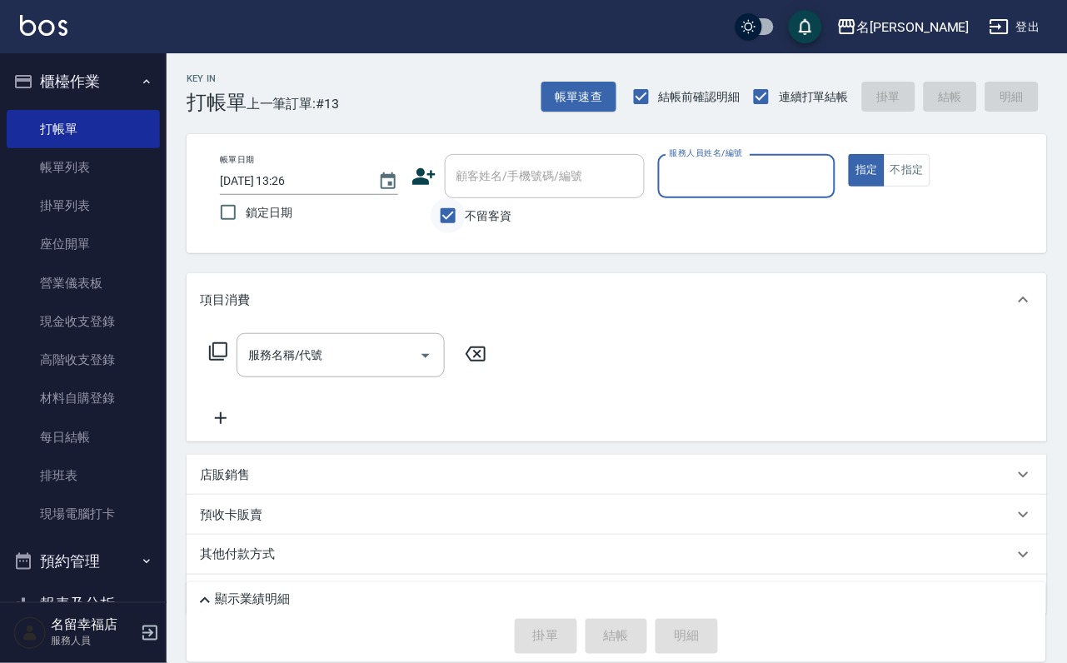
drag, startPoint x: 450, startPoint y: 231, endPoint x: 459, endPoint y: 230, distance: 9.3
click at [450, 231] on input "不留客資" at bounding box center [447, 215] width 35 height 35
checkbox input "false"
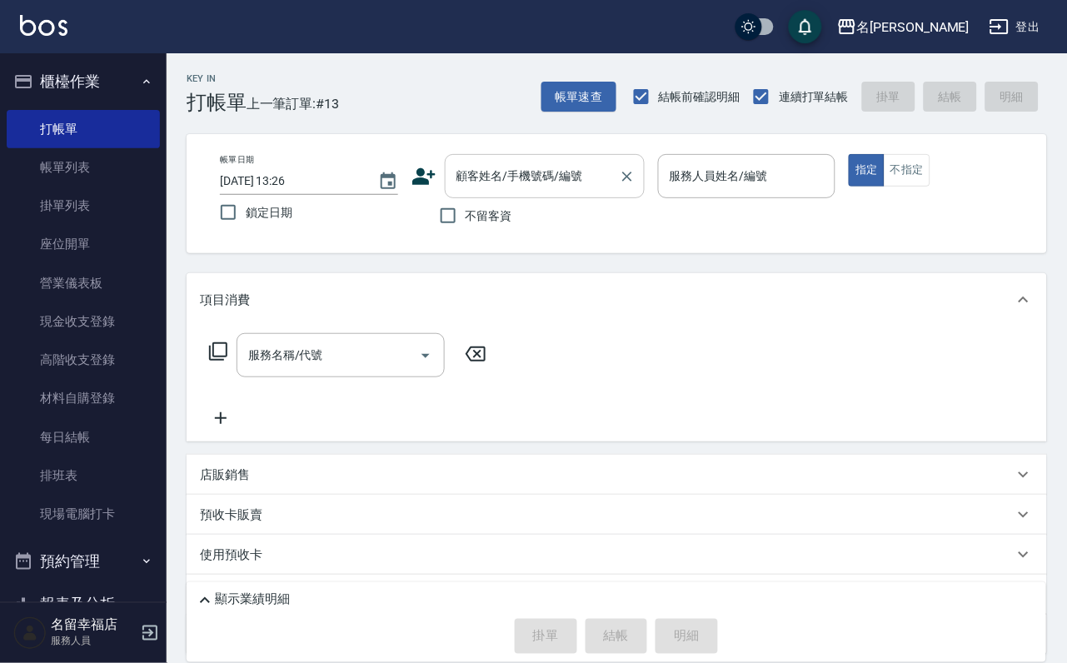
click at [492, 167] on input "顧客姓名/手機號碼/編號" at bounding box center [532, 176] width 160 height 29
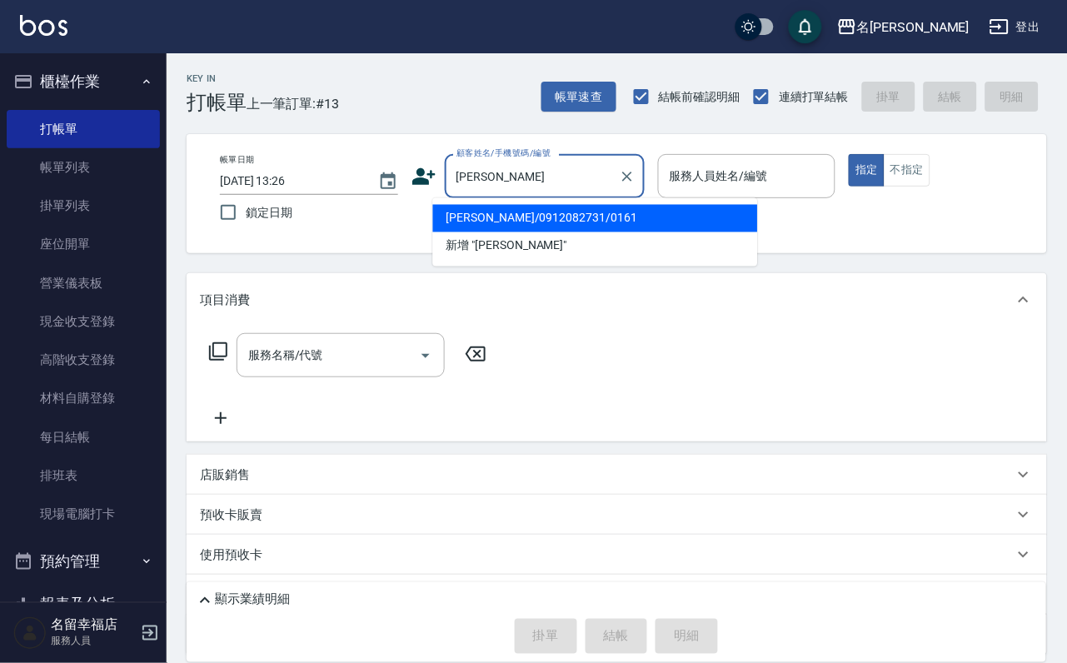
click at [575, 230] on li "[PERSON_NAME]/0912082731/0161" at bounding box center [595, 218] width 325 height 27
type input "[PERSON_NAME]/0912082731/0161"
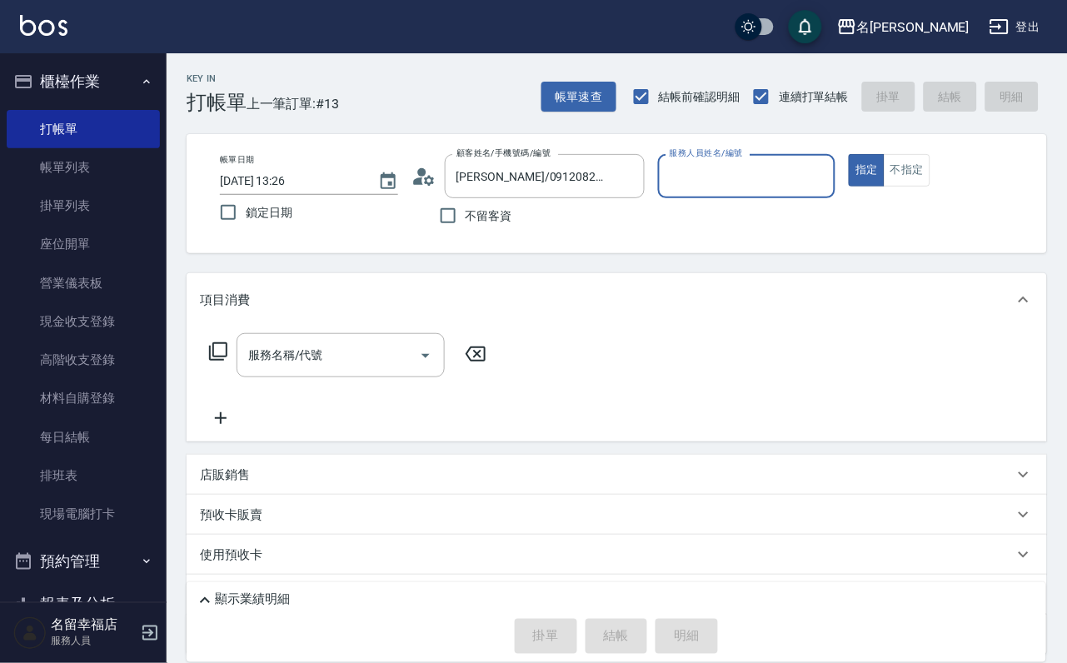
type input "[PERSON_NAME]-2"
click at [409, 370] on input "服務名稱/代號" at bounding box center [328, 355] width 168 height 29
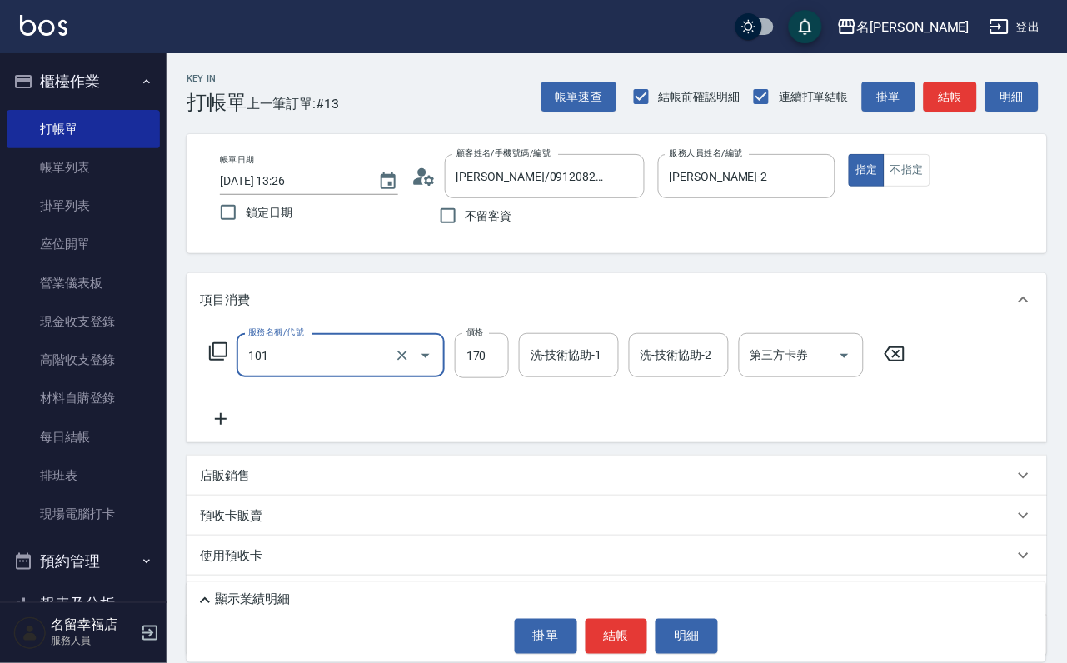
type input "洗髮(101)"
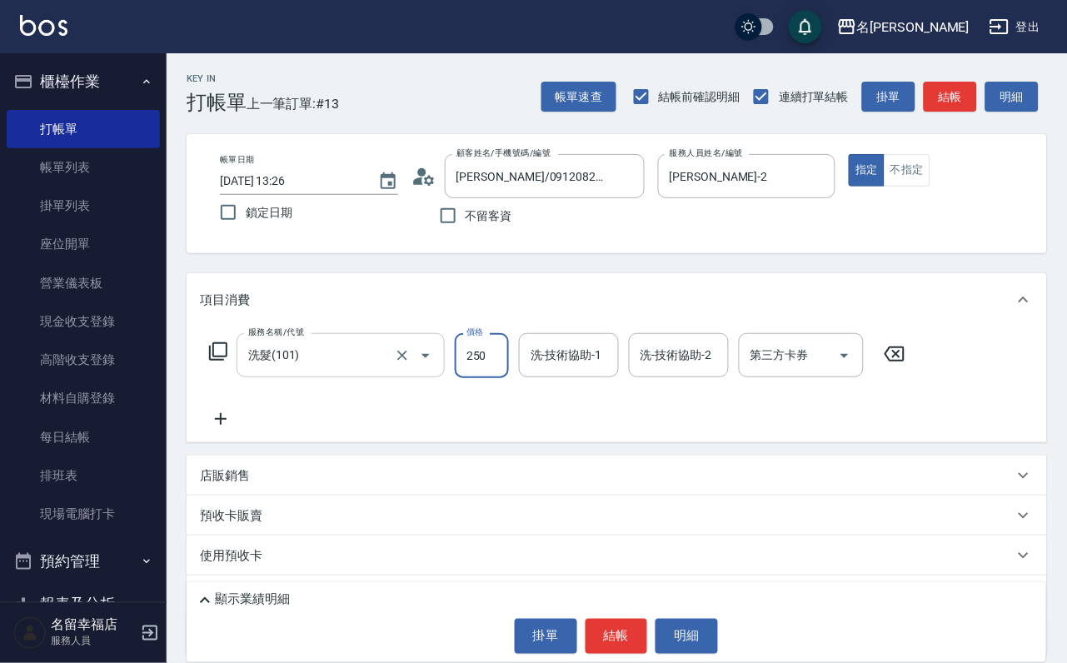
type input "250"
type input "[PERSON_NAME]-2"
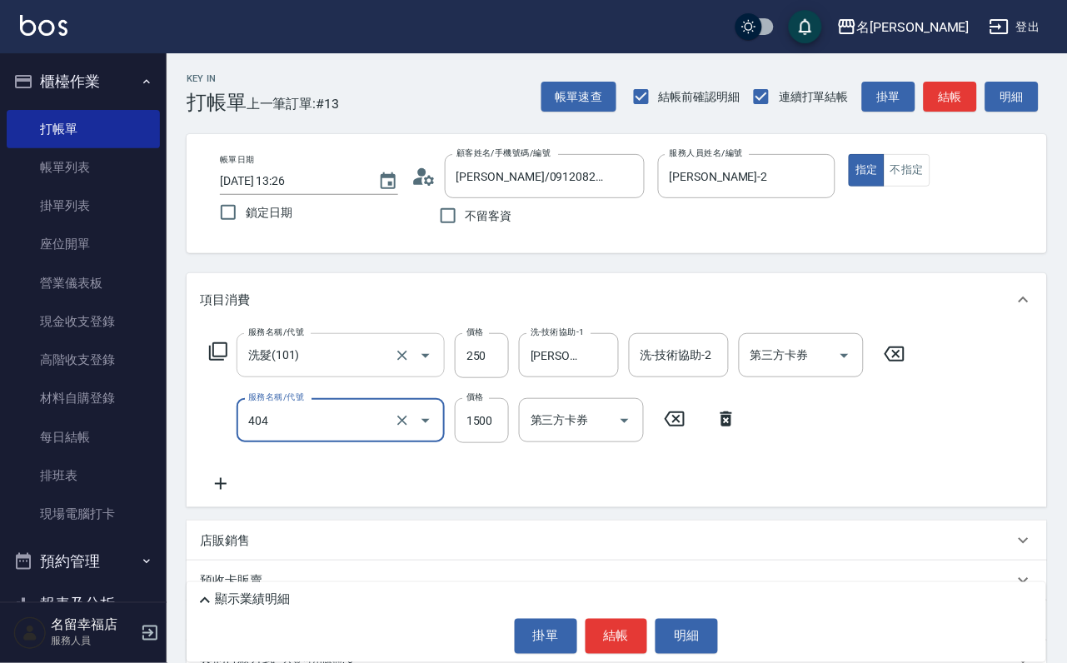
type input "設計染髮(404)"
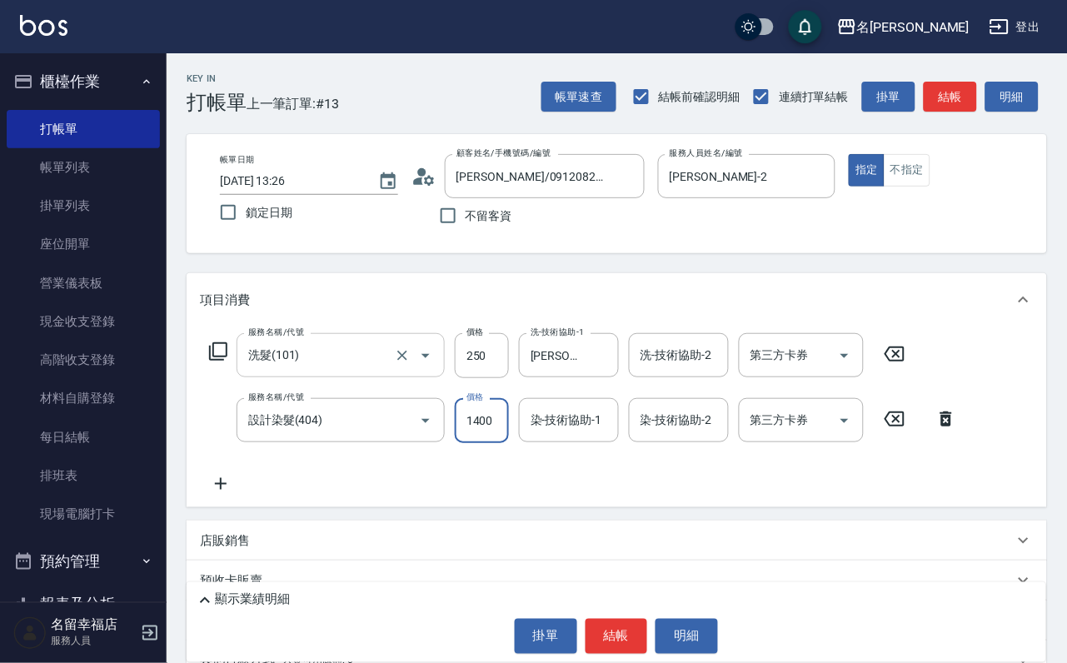
scroll to position [0, 1]
type input "1400"
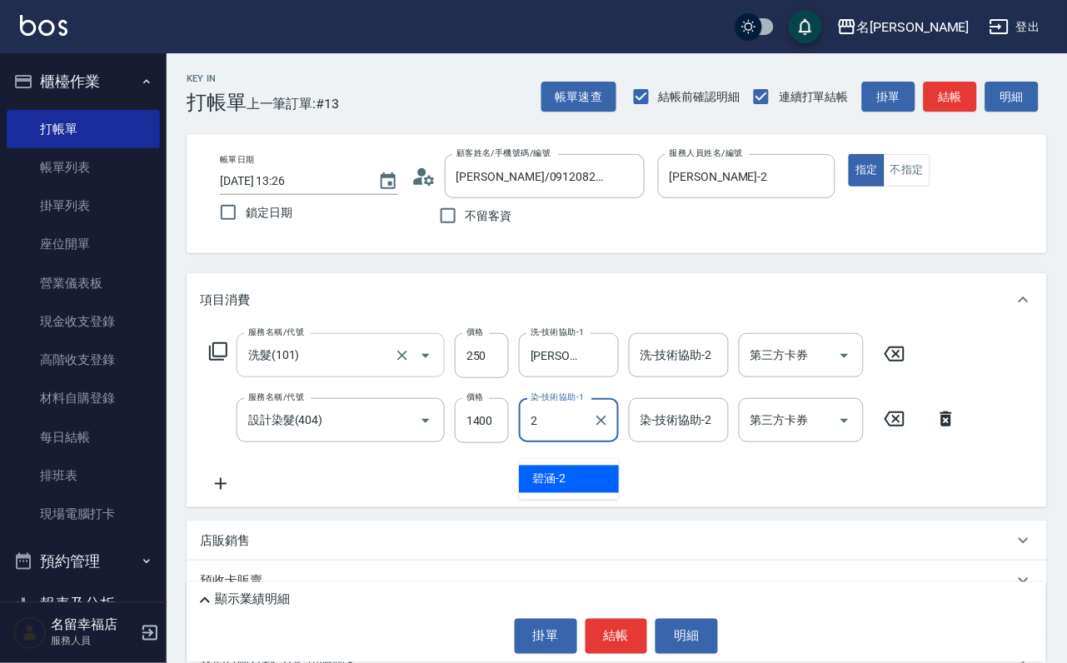
type input "[PERSON_NAME]-2"
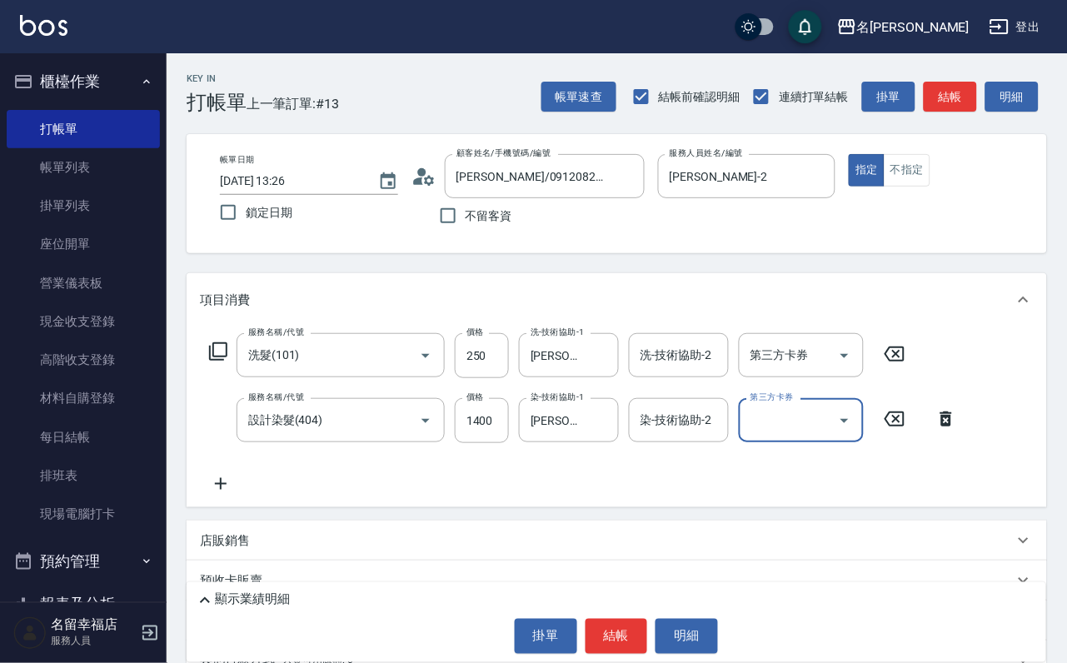
click at [218, 361] on icon at bounding box center [218, 351] width 20 height 20
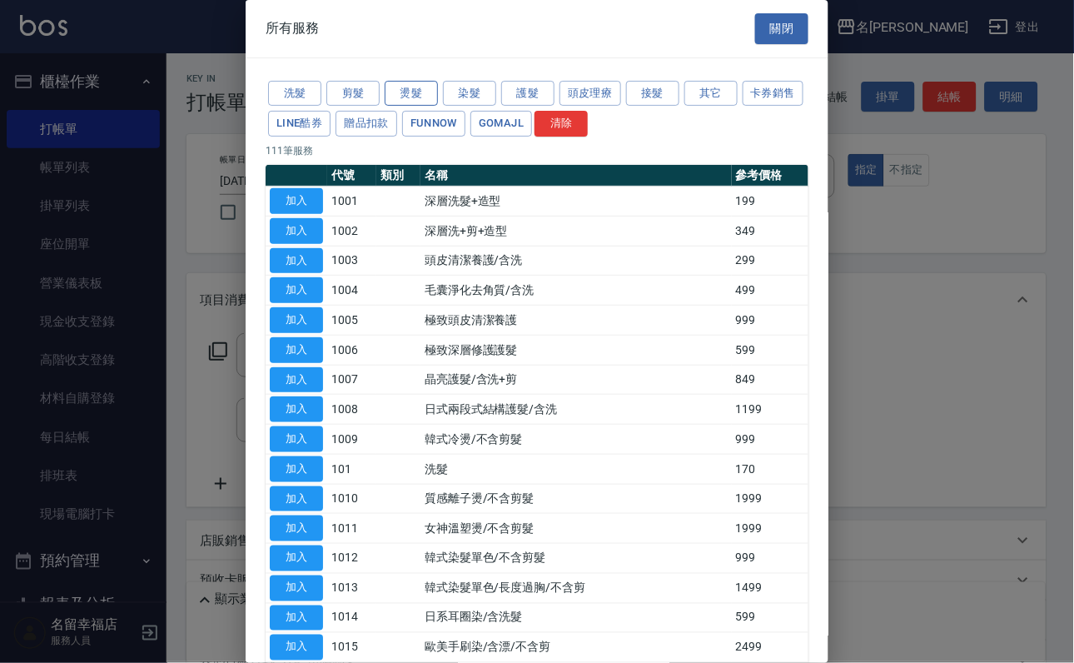
click at [409, 100] on button "燙髮" at bounding box center [411, 94] width 53 height 26
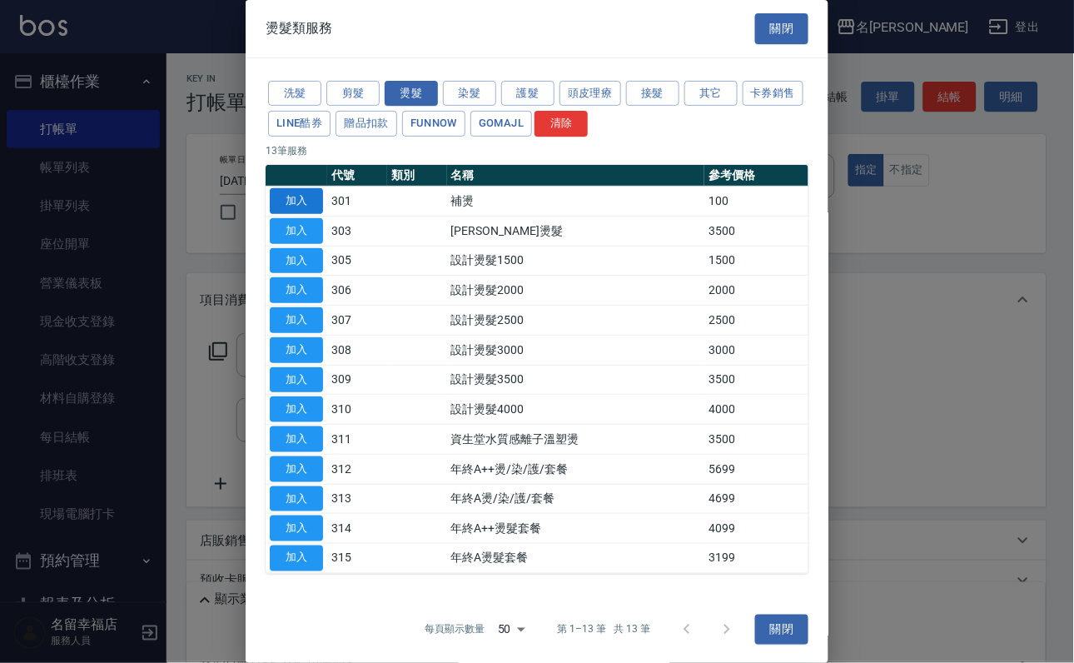
click at [288, 214] on button "加入" at bounding box center [296, 201] width 53 height 26
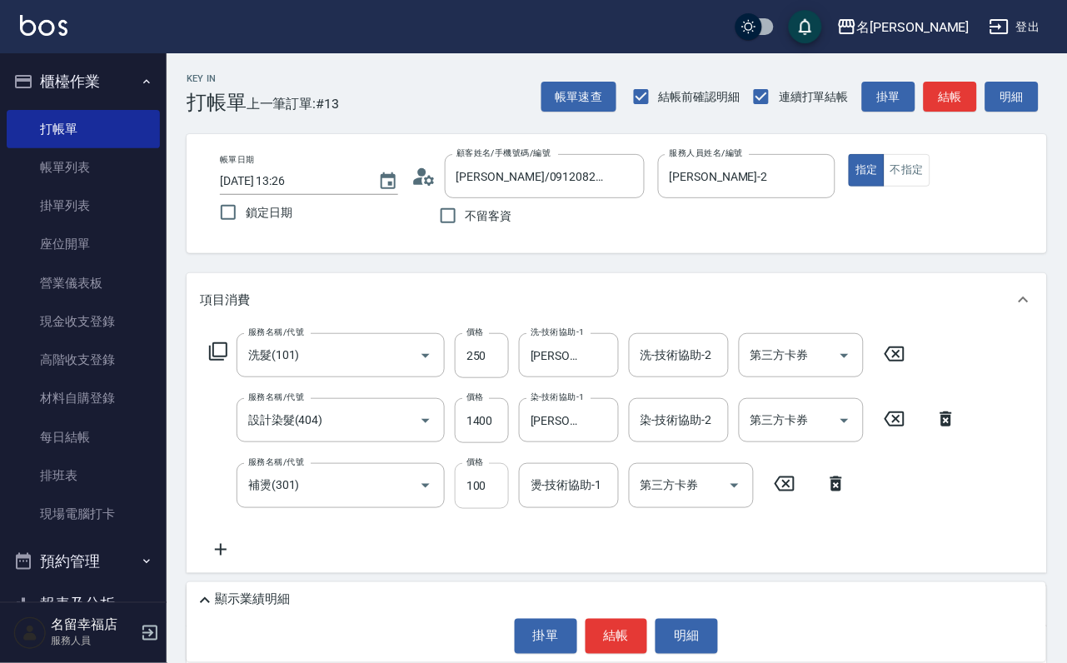
click at [501, 499] on input "100" at bounding box center [482, 485] width 54 height 45
type input "300"
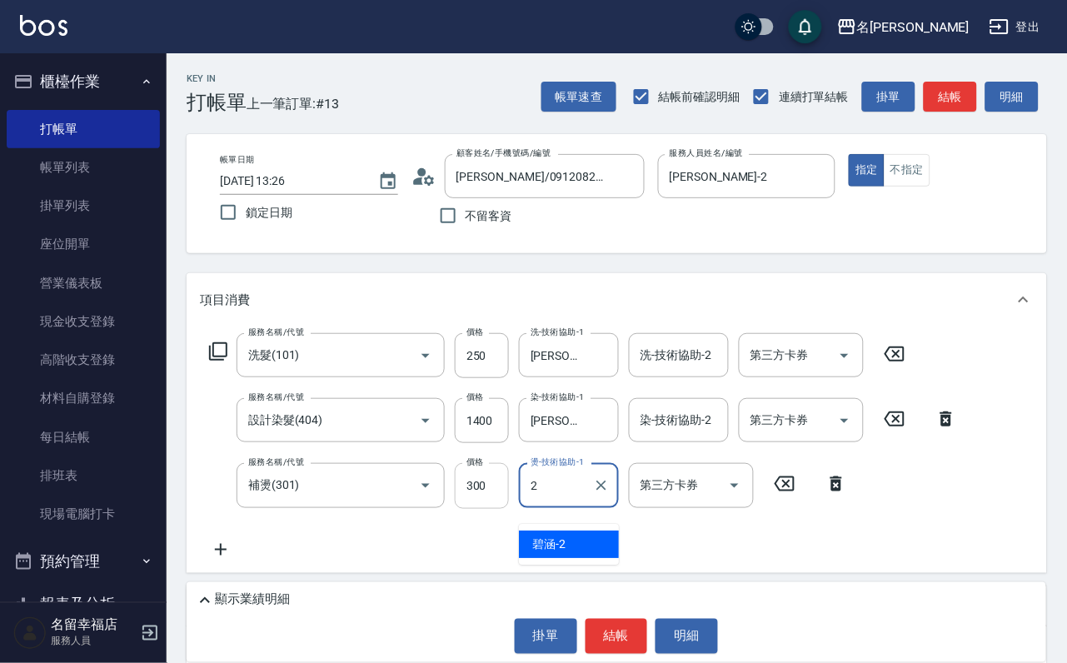
type input "[PERSON_NAME]-2"
click at [217, 361] on icon at bounding box center [218, 351] width 20 height 20
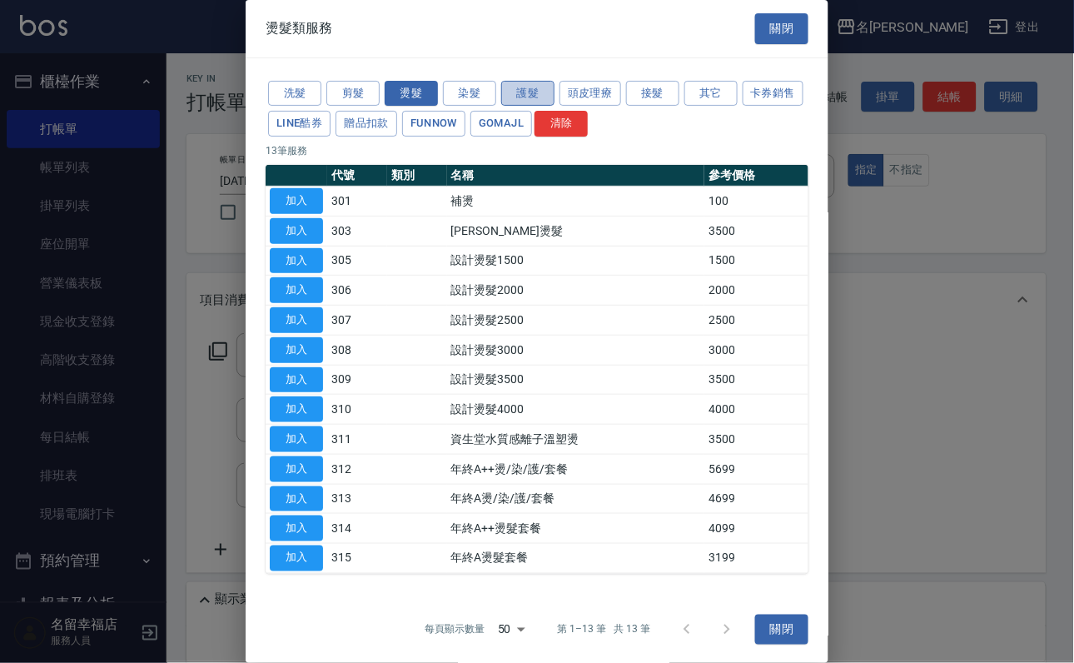
click at [527, 103] on button "護髮" at bounding box center [527, 94] width 53 height 26
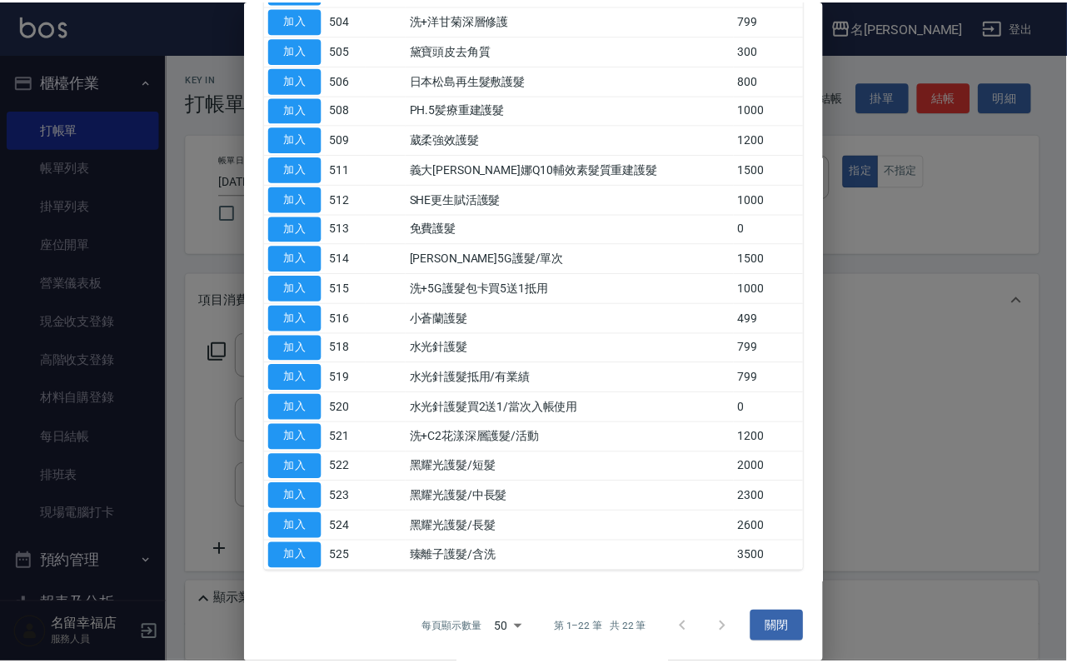
scroll to position [500, 0]
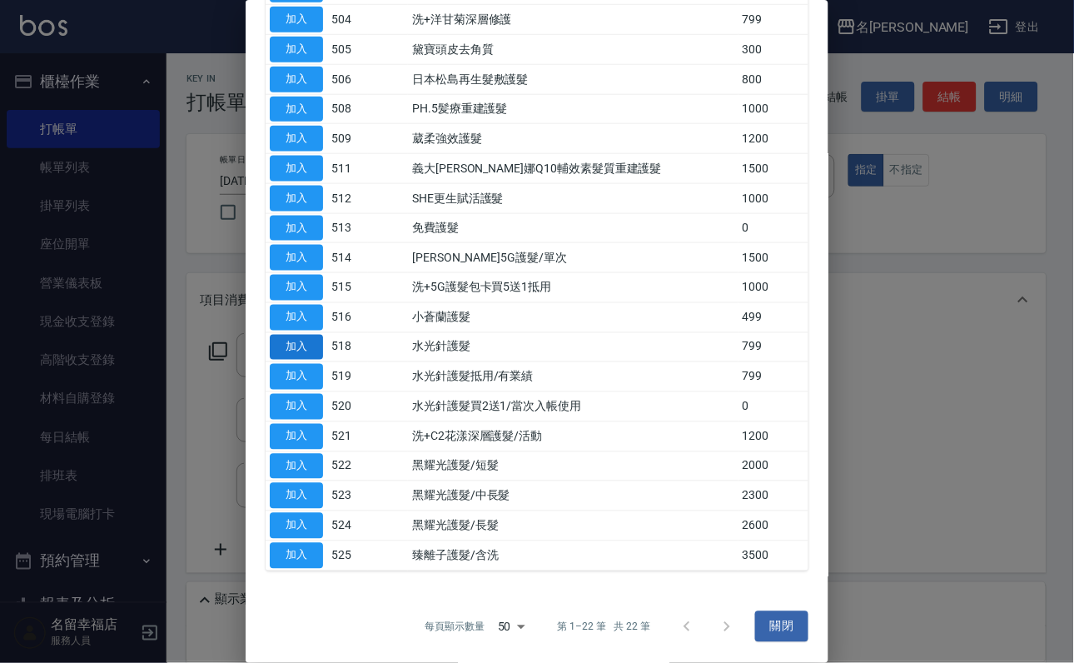
click at [280, 335] on button "加入" at bounding box center [296, 348] width 53 height 26
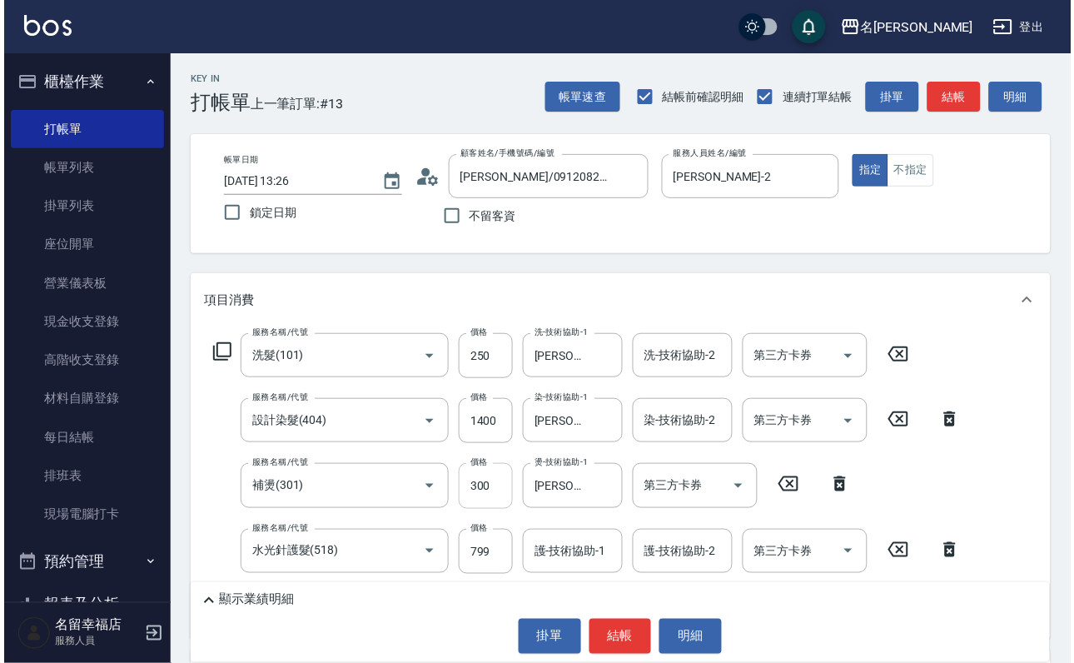
scroll to position [125, 0]
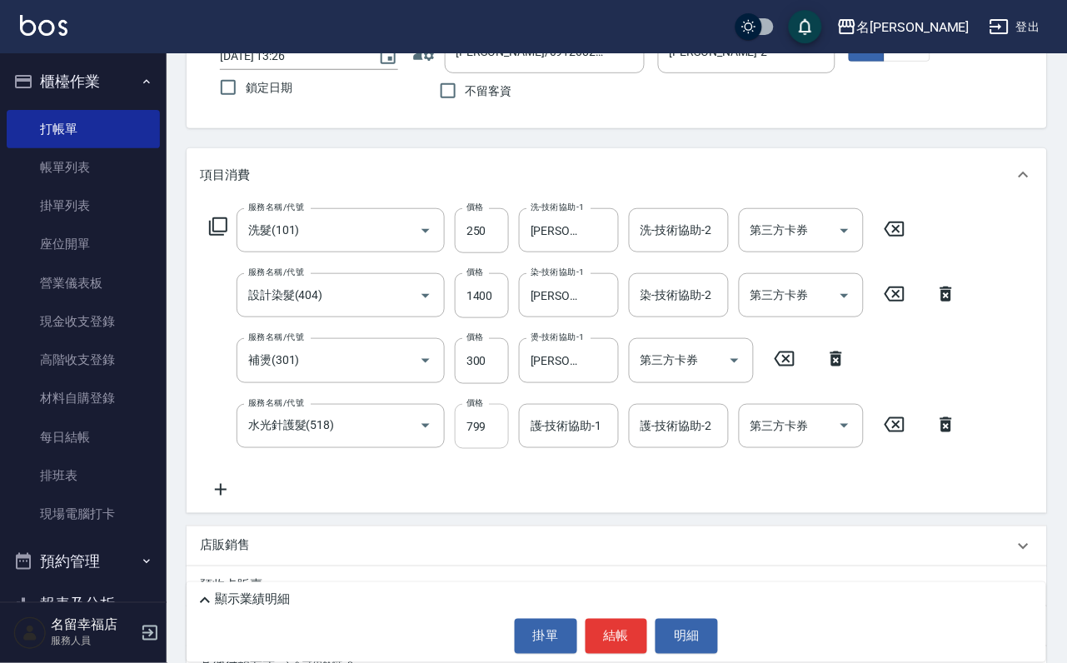
click at [479, 449] on input "799" at bounding box center [482, 426] width 54 height 45
type input "800"
type input "[PERSON_NAME]-2"
click at [625, 630] on button "結帳" at bounding box center [616, 636] width 62 height 35
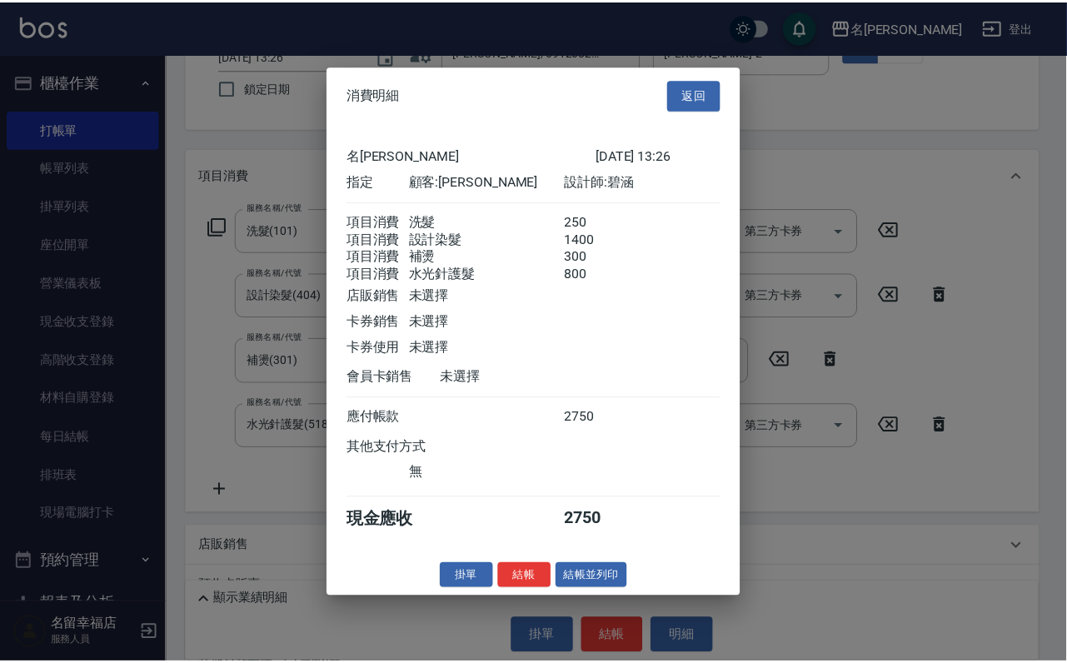
scroll to position [392, 0]
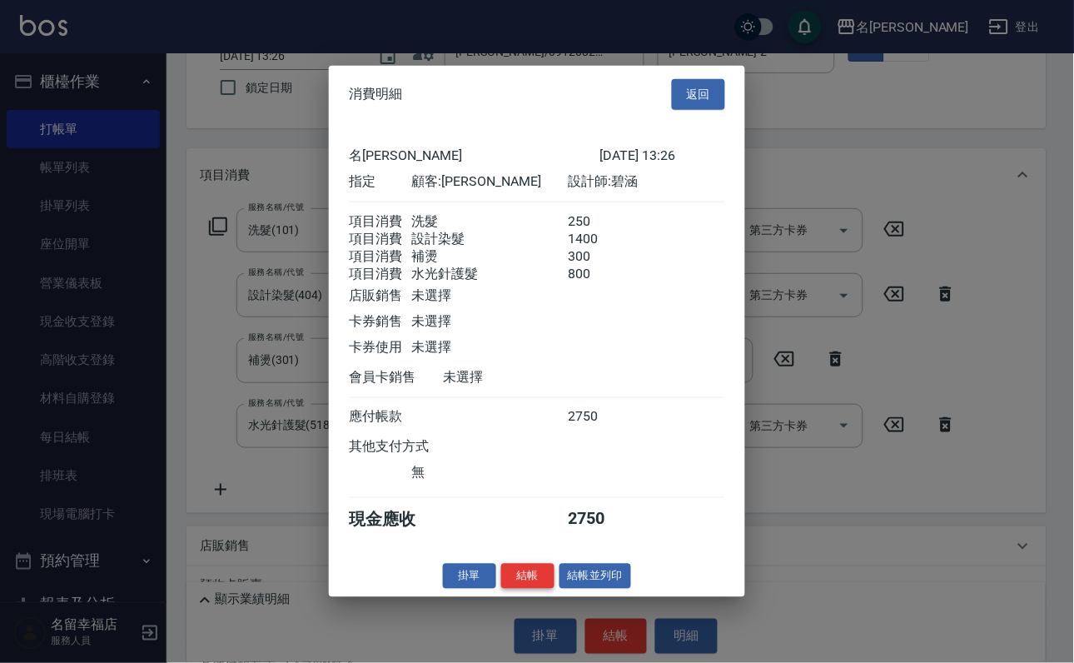
click at [521, 589] on button "結帳" at bounding box center [527, 576] width 53 height 26
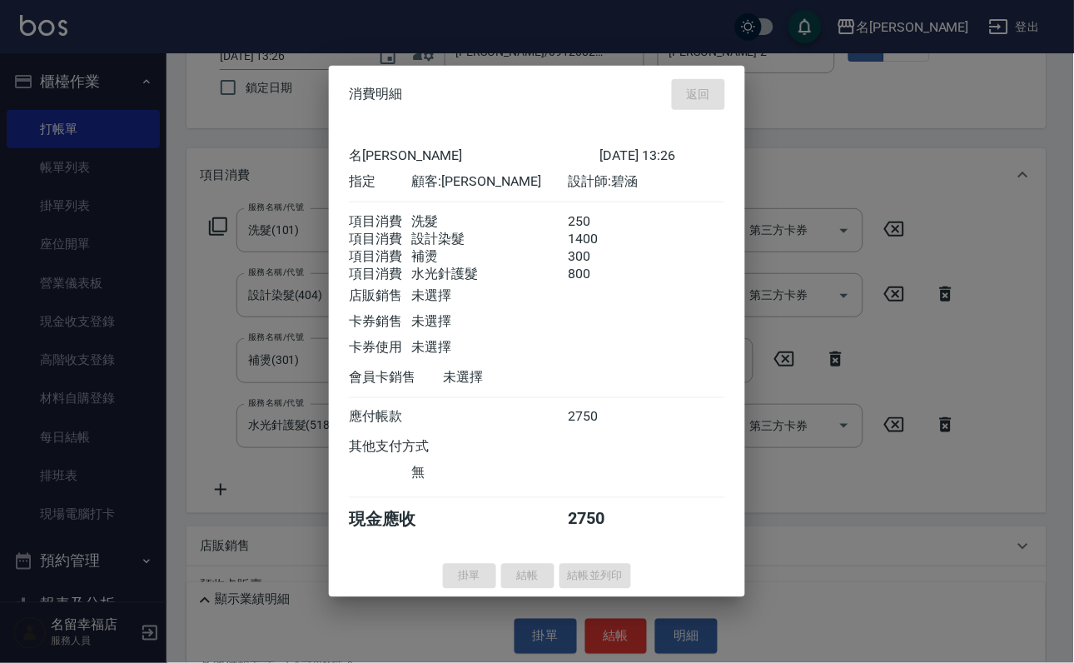
type input "[DATE] 14:17"
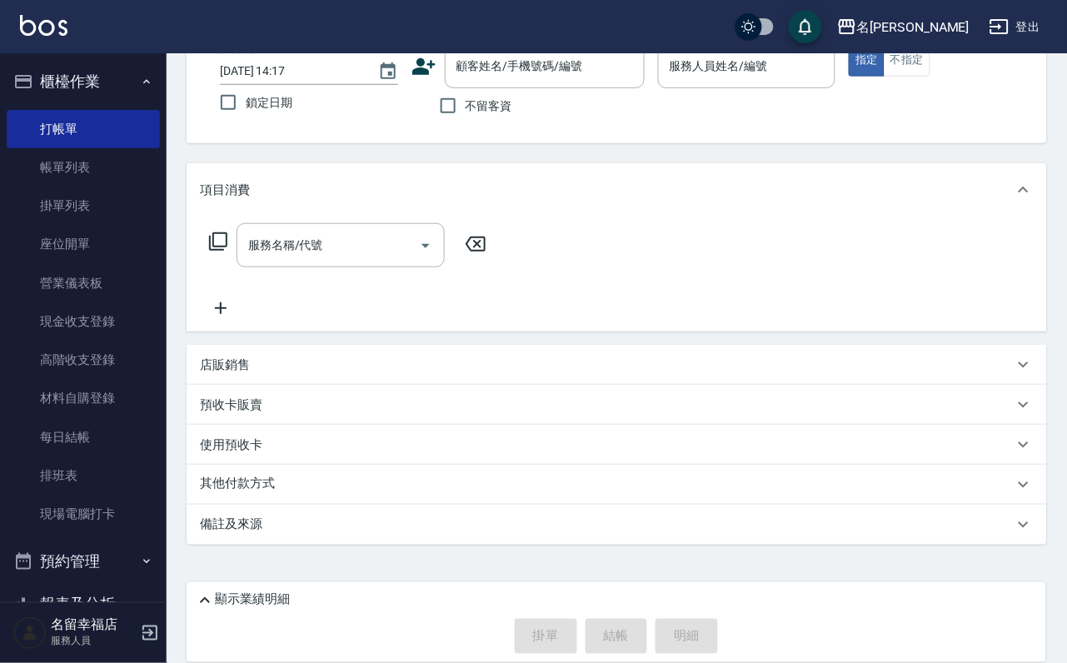
scroll to position [0, 0]
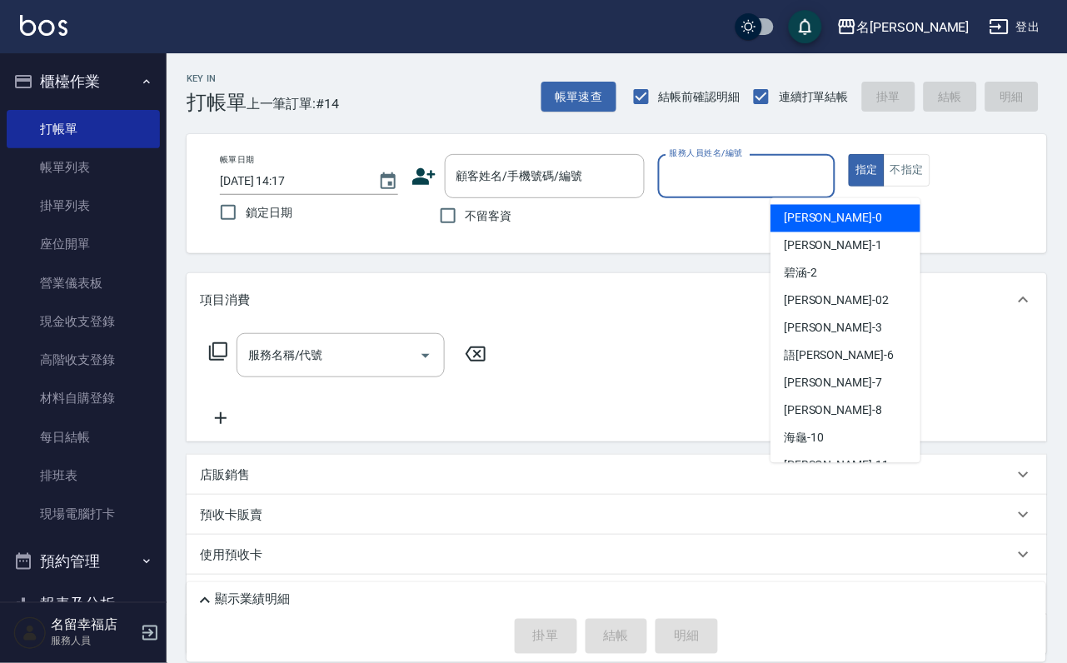
click at [828, 170] on input "服務人員姓名/編號" at bounding box center [746, 176] width 163 height 29
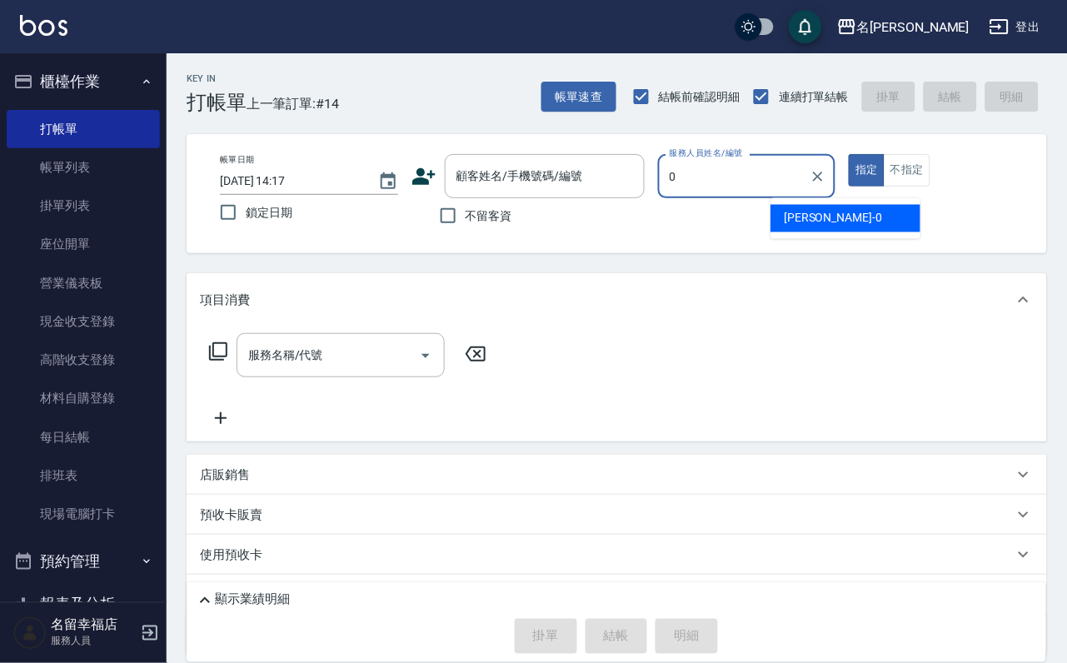
type input "小靜-0"
type button "true"
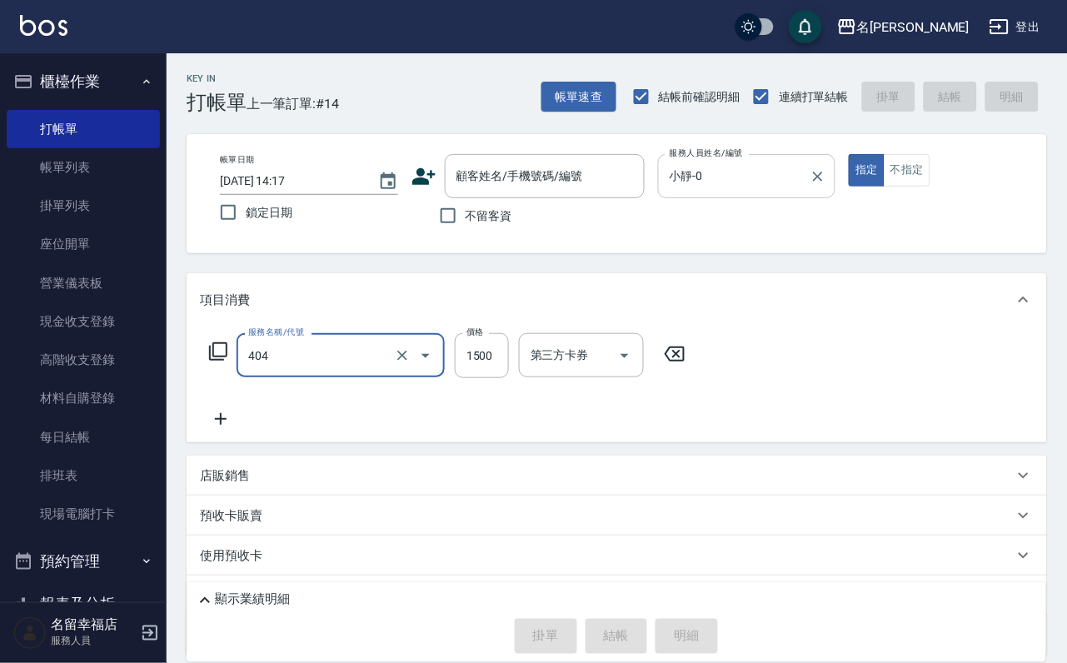
type input "設計染髮(404)"
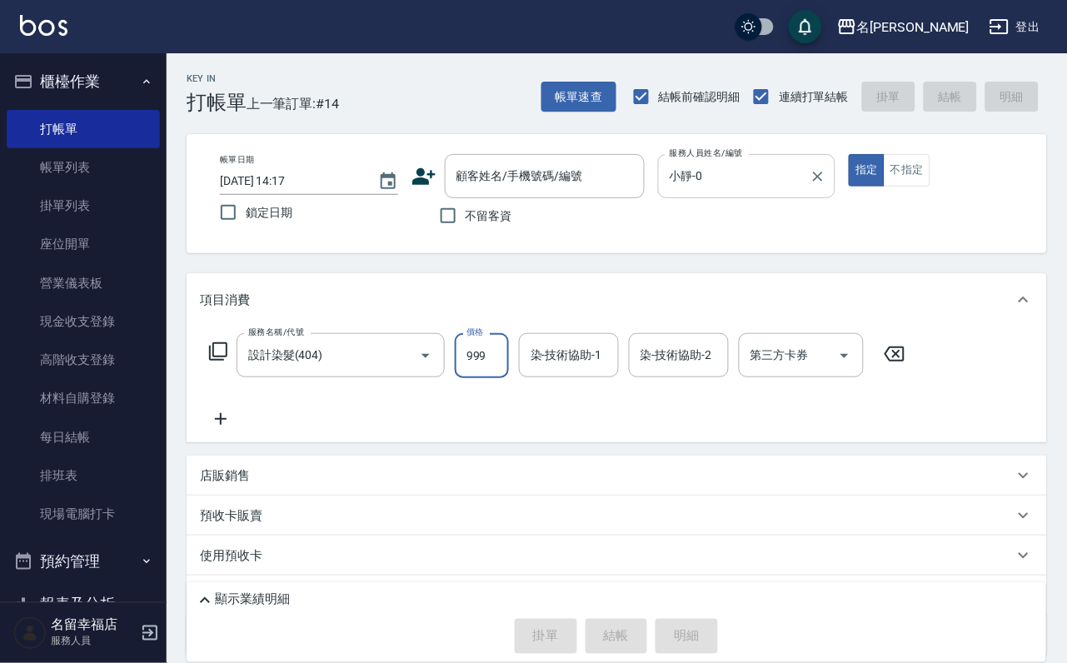
type input "999"
type input "185"
click at [580, 370] on input "染-技術協助-1" at bounding box center [568, 355] width 85 height 29
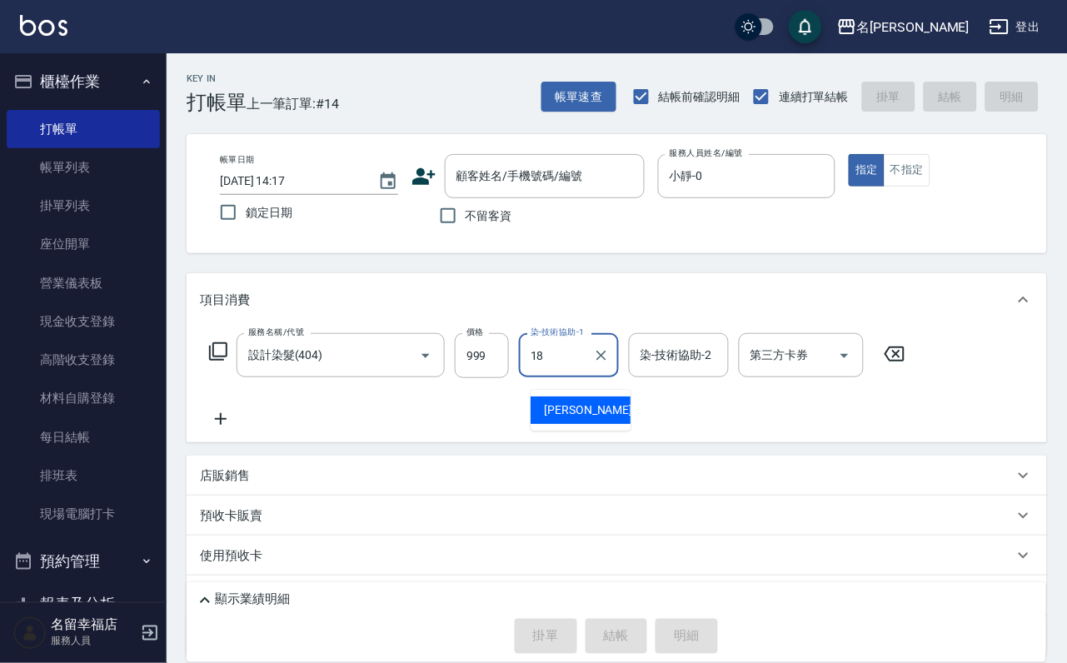
type input "[PERSON_NAME]-18"
click at [512, 220] on span "不留客資" at bounding box center [488, 215] width 47 height 17
click at [465, 220] on input "不留客資" at bounding box center [447, 215] width 35 height 35
checkbox input "true"
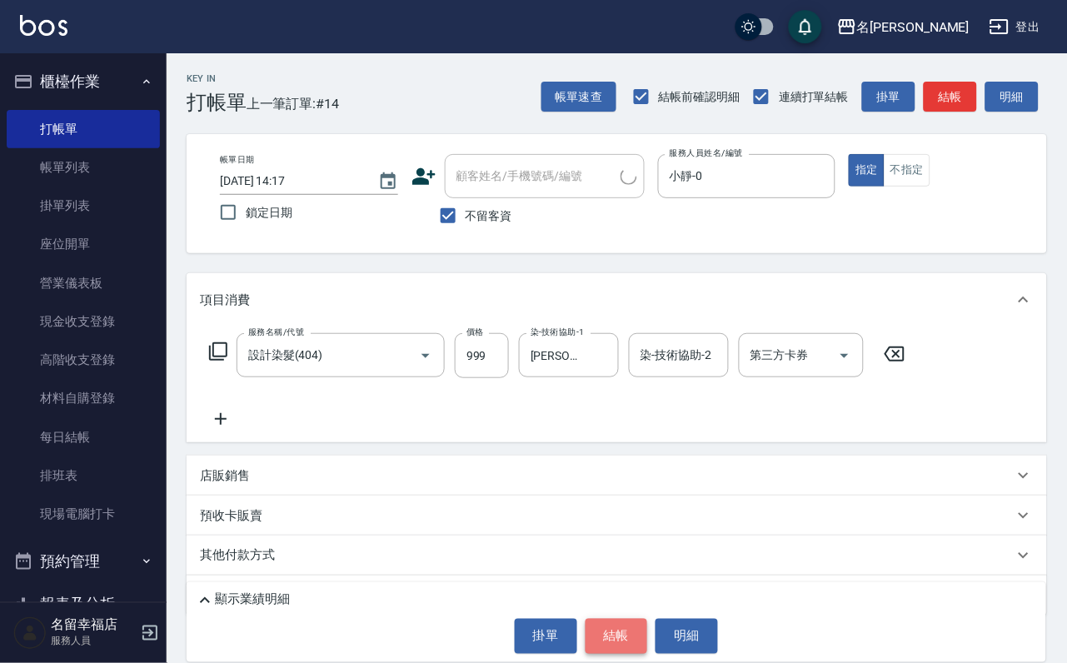
click at [624, 647] on button "結帳" at bounding box center [616, 636] width 62 height 35
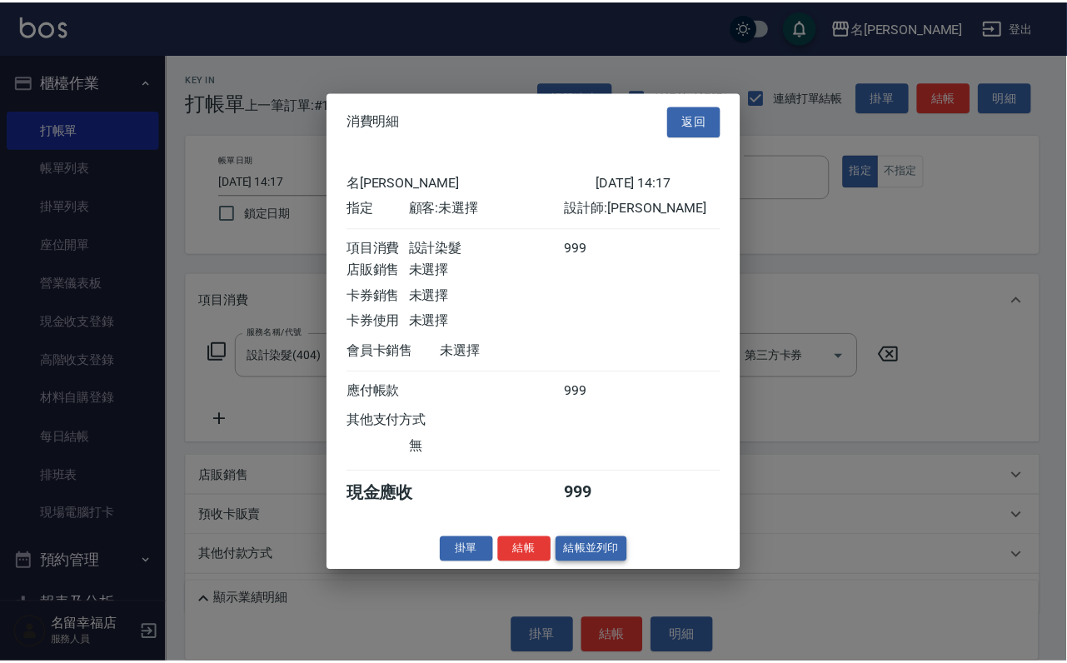
scroll to position [206, 0]
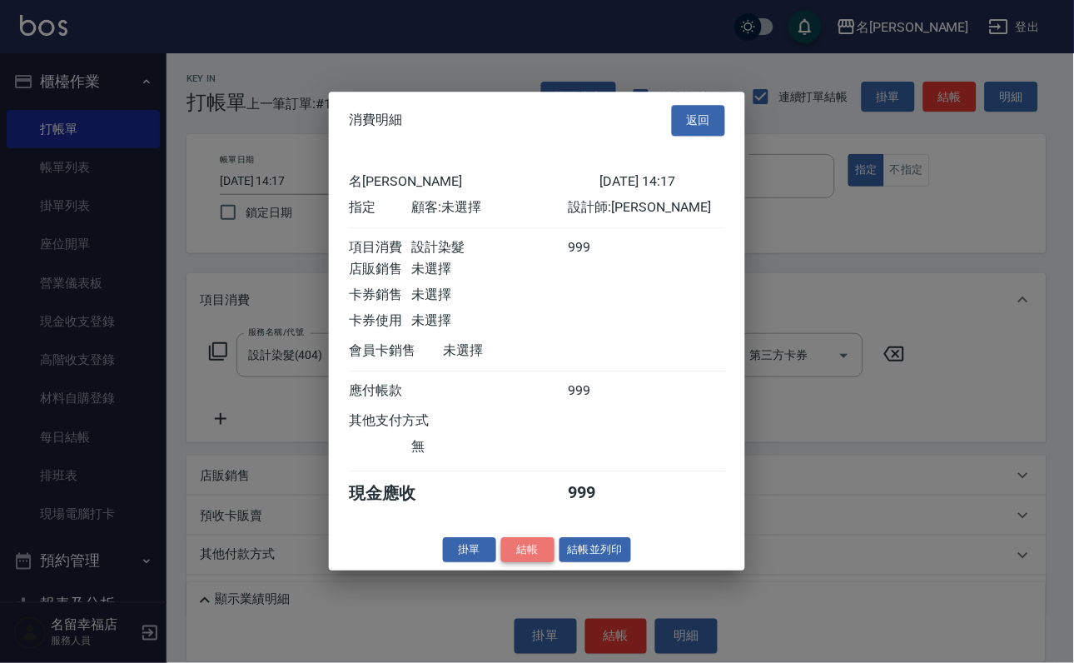
click at [511, 563] on button "結帳" at bounding box center [527, 550] width 53 height 26
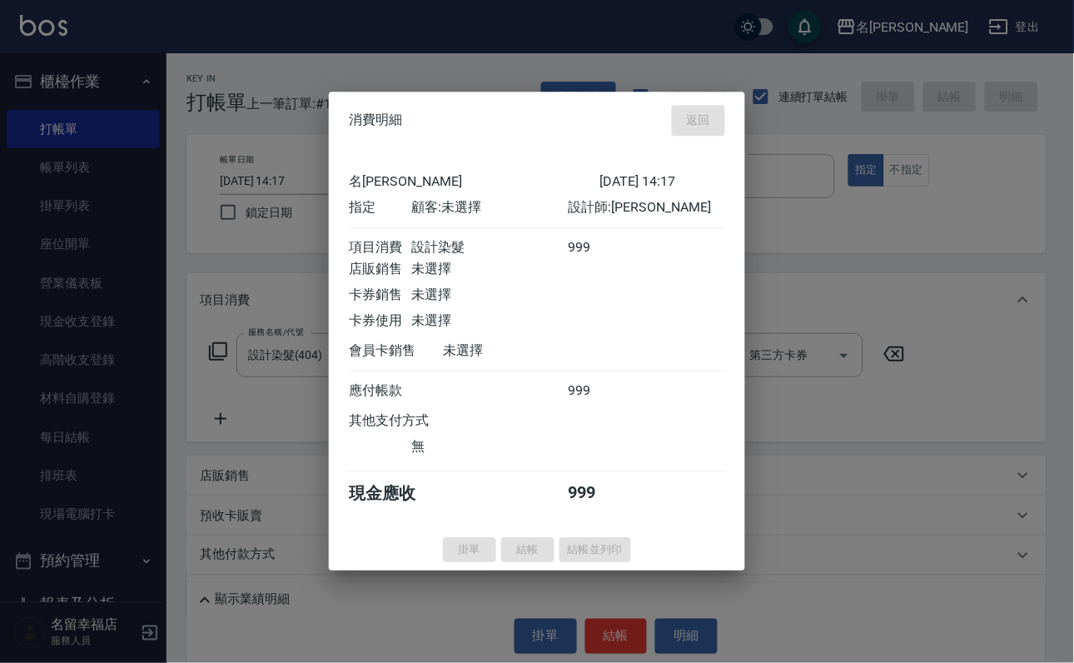
type input "[DATE] 14:25"
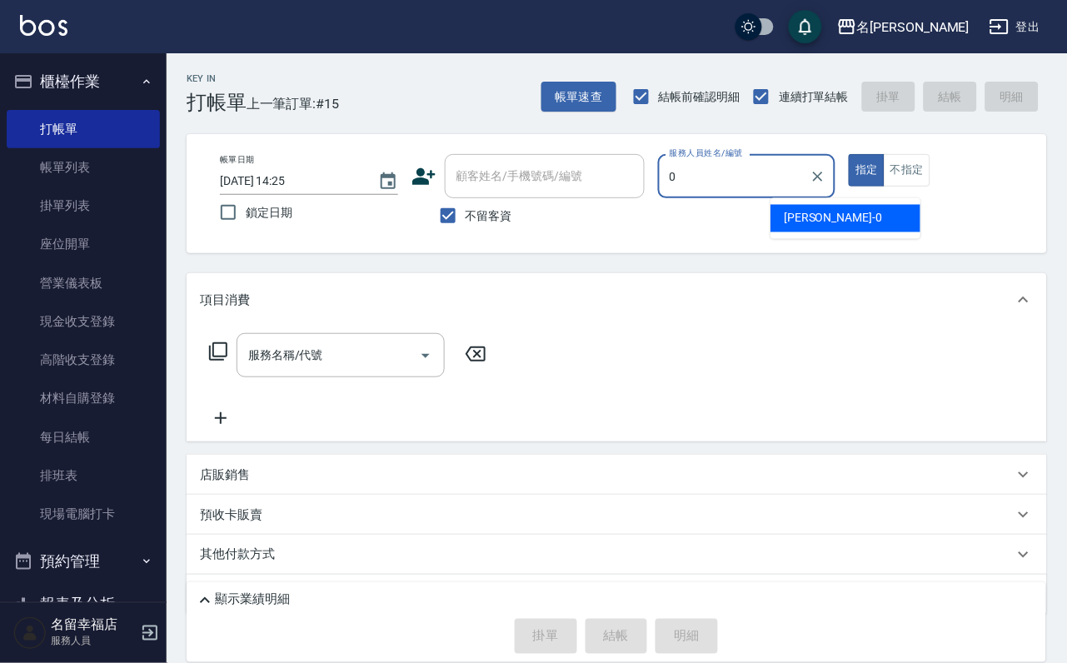
type input "小靜-0"
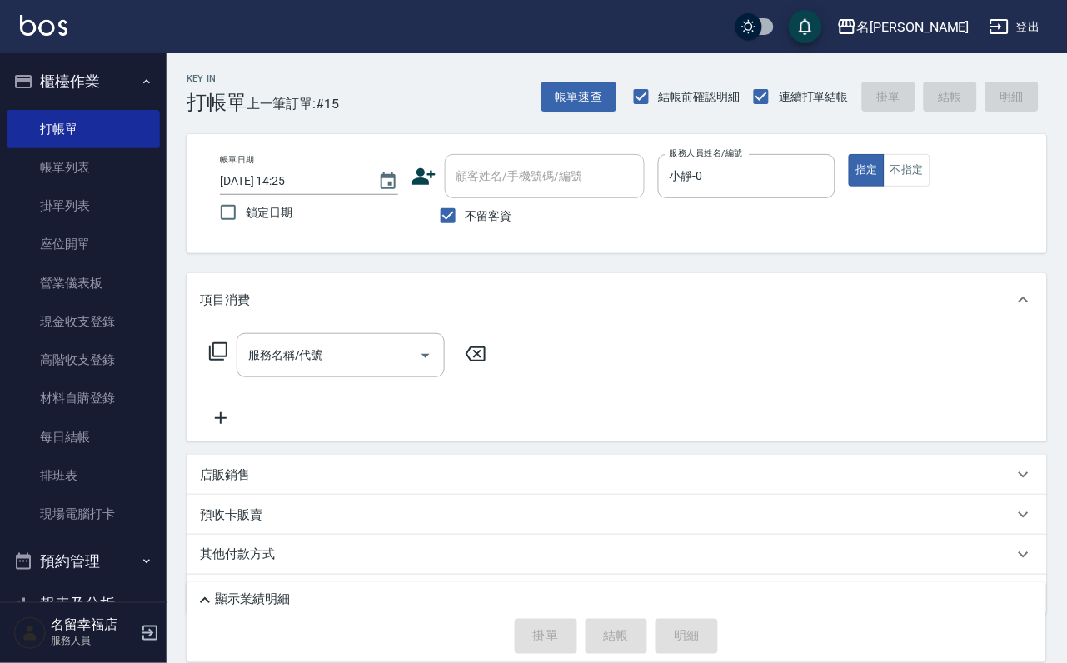
click at [228, 361] on icon at bounding box center [218, 351] width 20 height 20
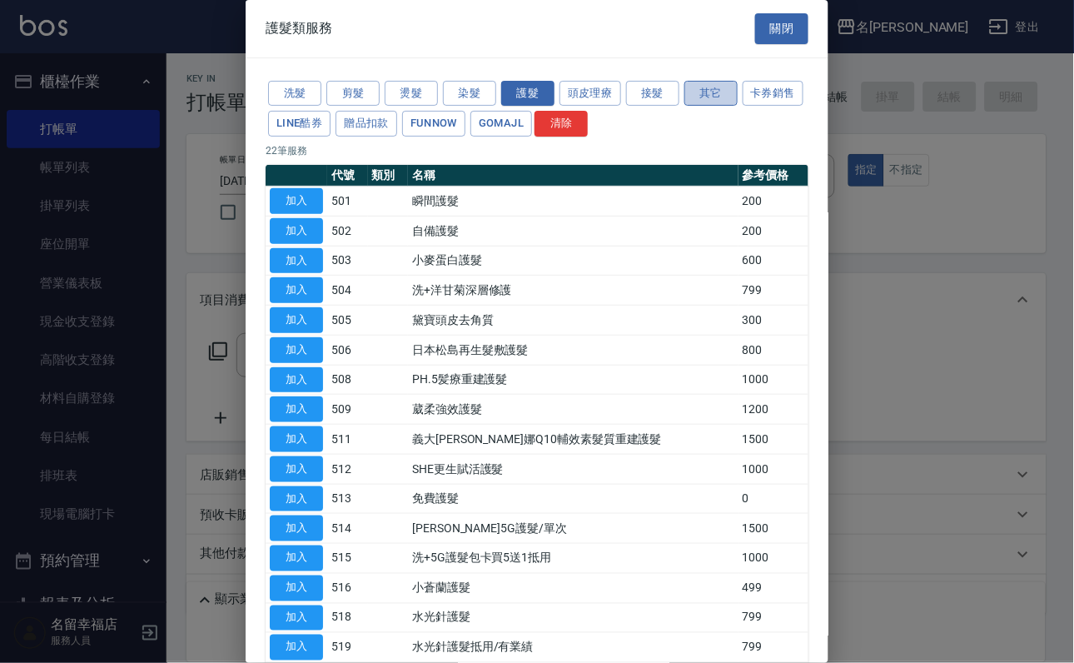
click at [729, 105] on button "其它" at bounding box center [710, 94] width 53 height 26
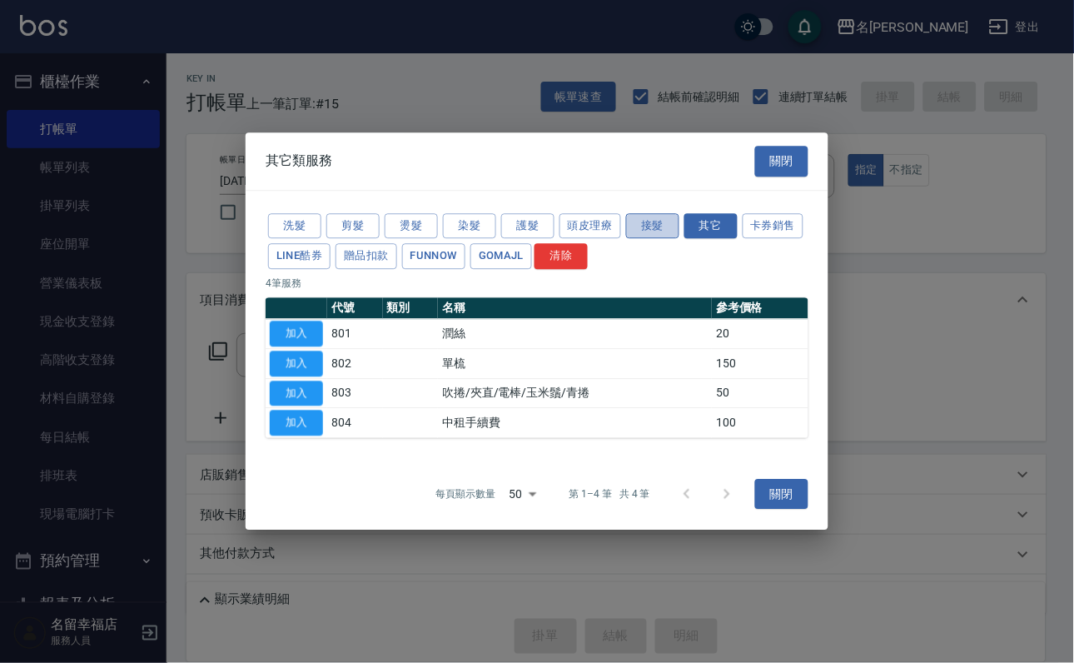
click at [675, 213] on button "接髮" at bounding box center [652, 226] width 53 height 26
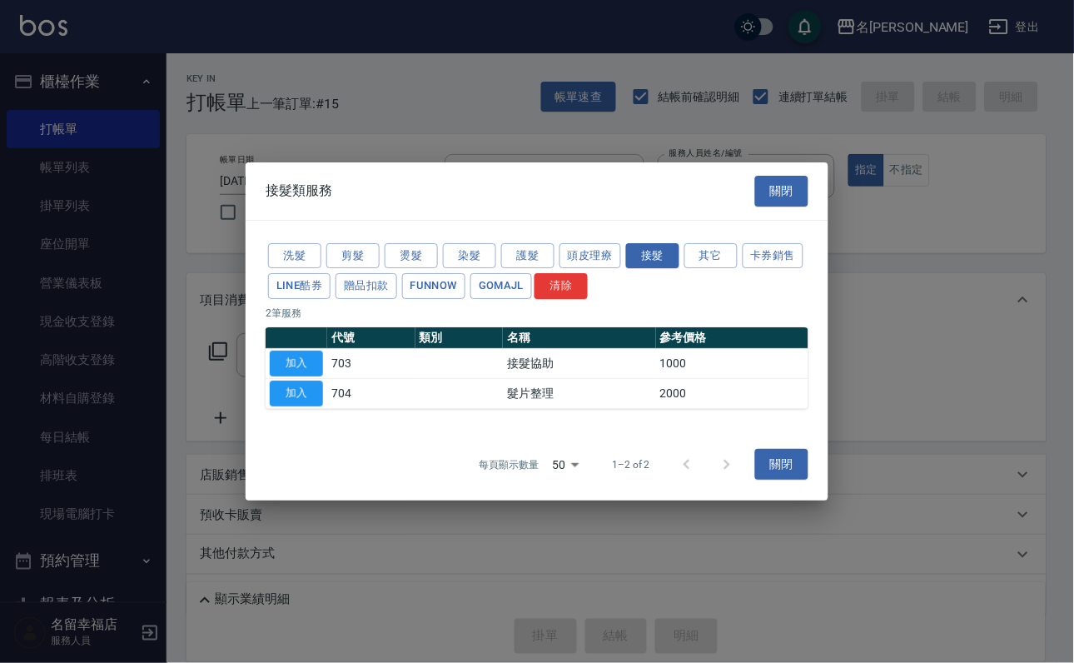
click at [681, 184] on div "接髮類服務 關閉" at bounding box center [537, 190] width 583 height 57
click at [308, 364] on button "加入" at bounding box center [296, 364] width 53 height 26
type input "接髮協助(703)"
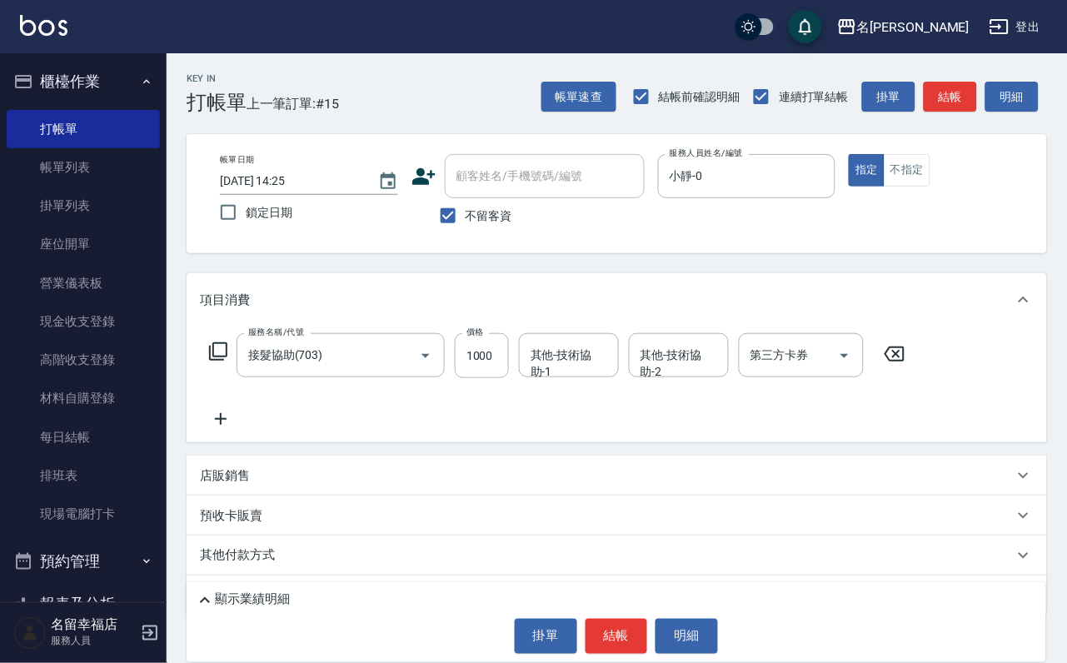
click at [228, 361] on icon at bounding box center [218, 351] width 20 height 20
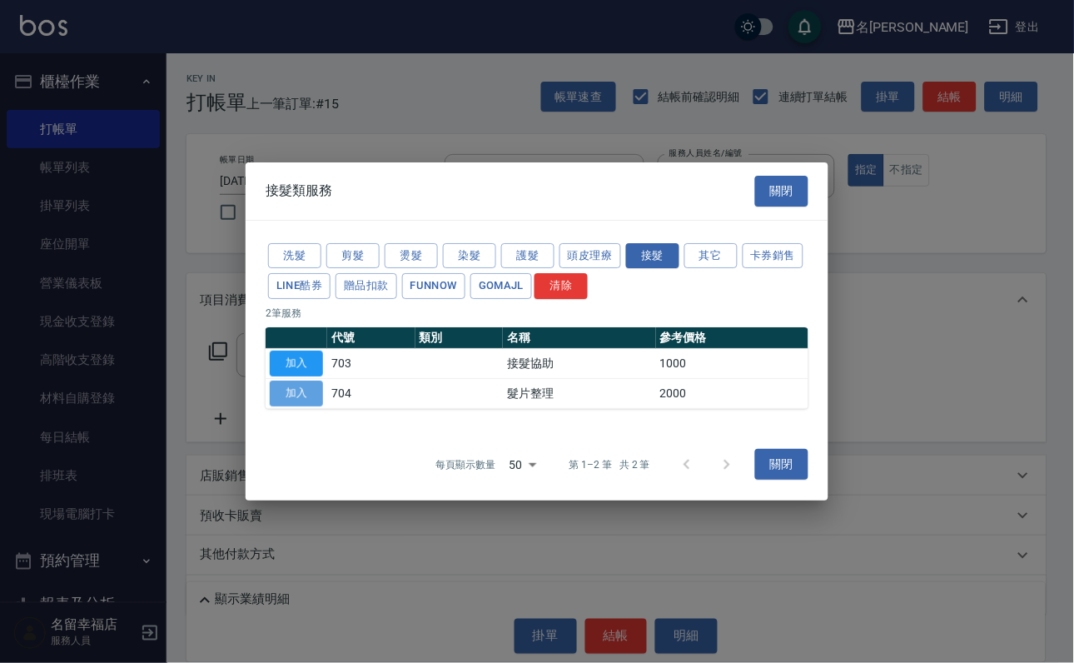
click at [309, 406] on button "加入" at bounding box center [296, 393] width 53 height 26
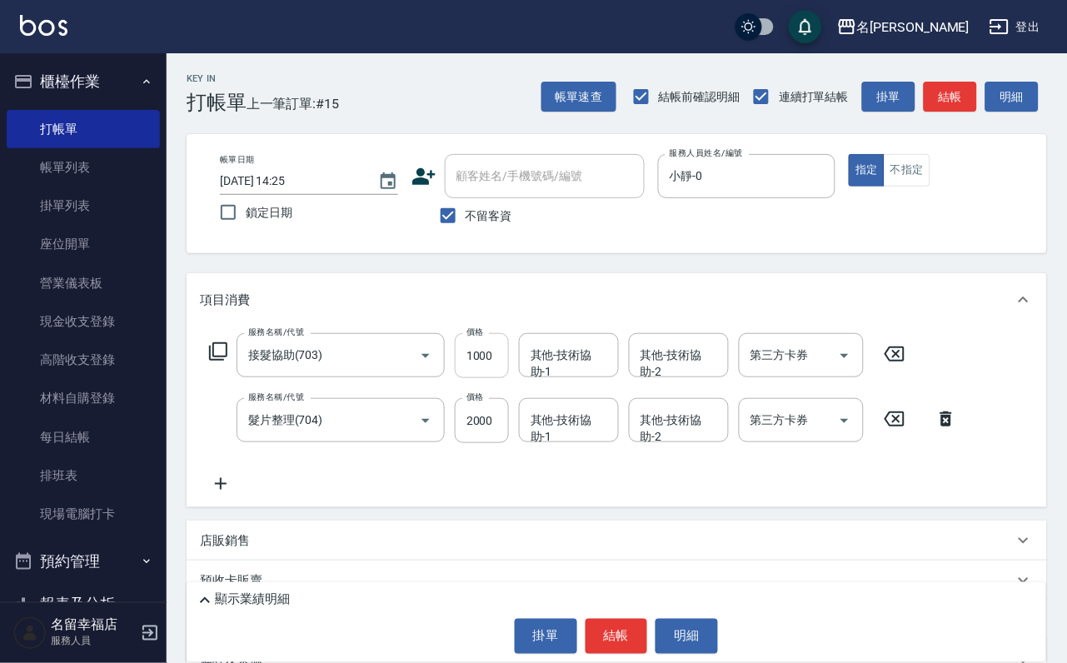
click at [500, 370] on input "1000" at bounding box center [482, 355] width 54 height 45
click at [467, 431] on input "333" at bounding box center [482, 420] width 54 height 45
type input "1333"
click at [509, 375] on input "1000" at bounding box center [482, 355] width 54 height 45
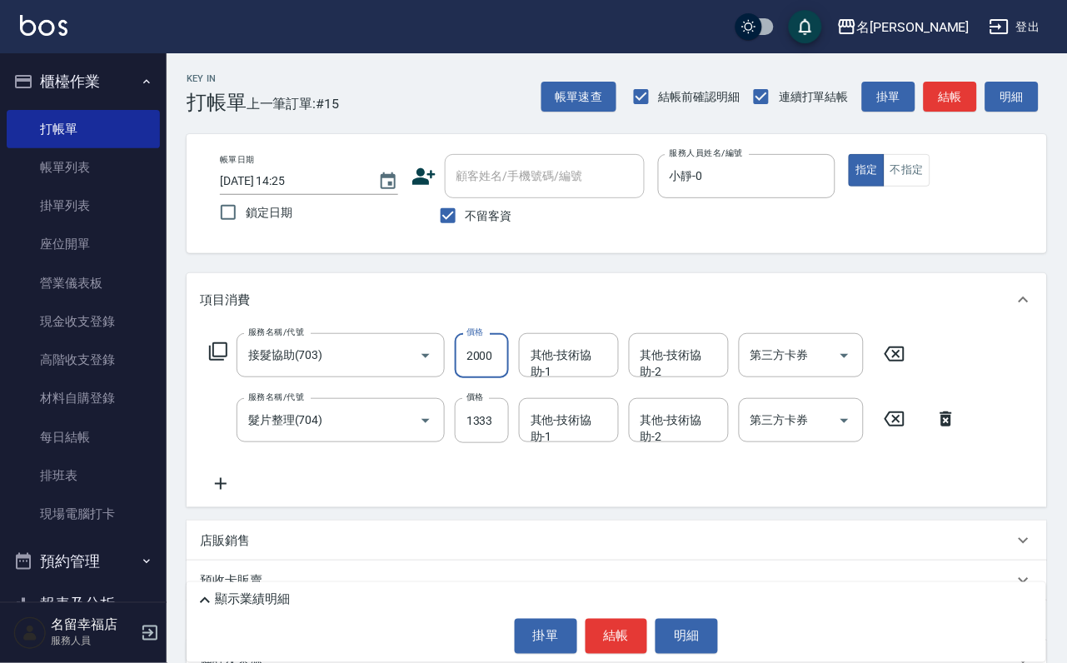
scroll to position [0, 1]
type input "2000"
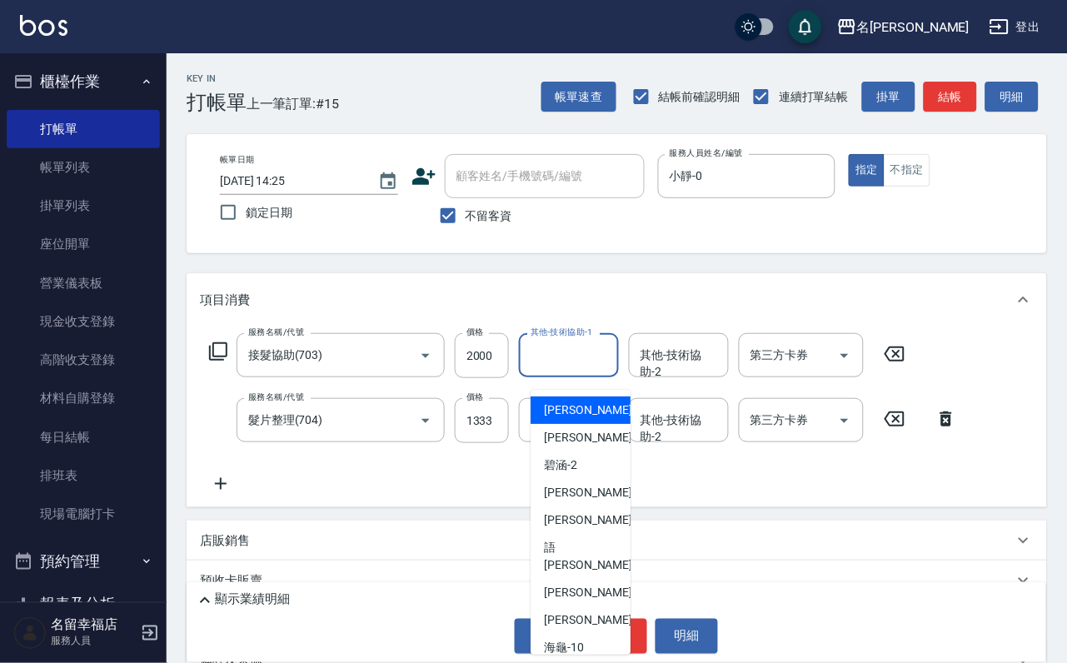
click at [574, 370] on input "其他-技術協助-1" at bounding box center [568, 355] width 85 height 29
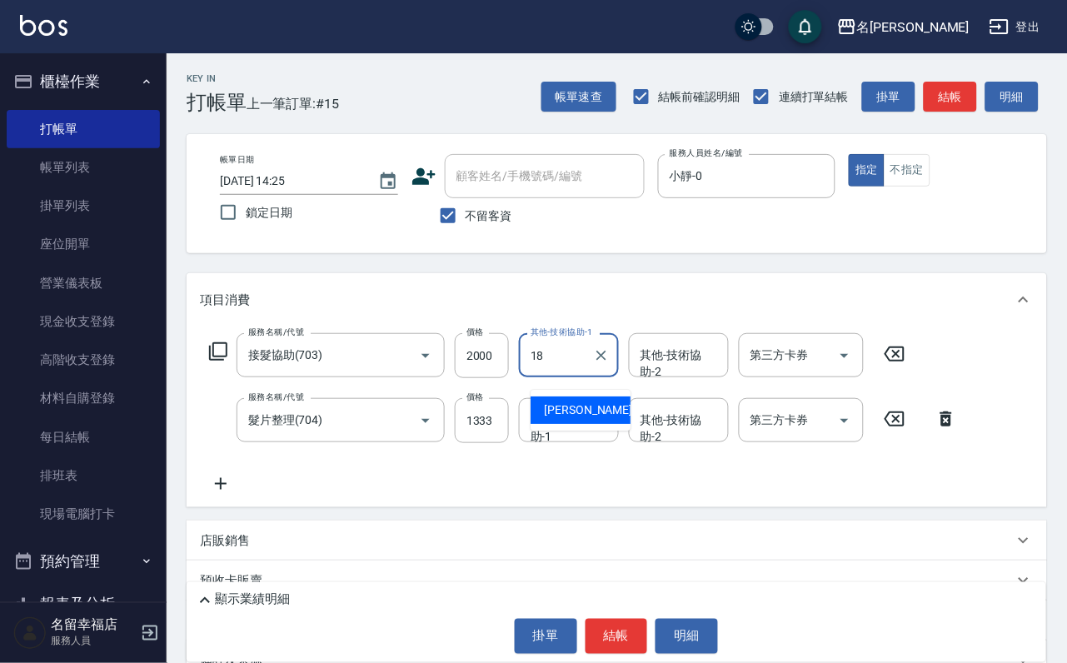
type input "[PERSON_NAME]-18"
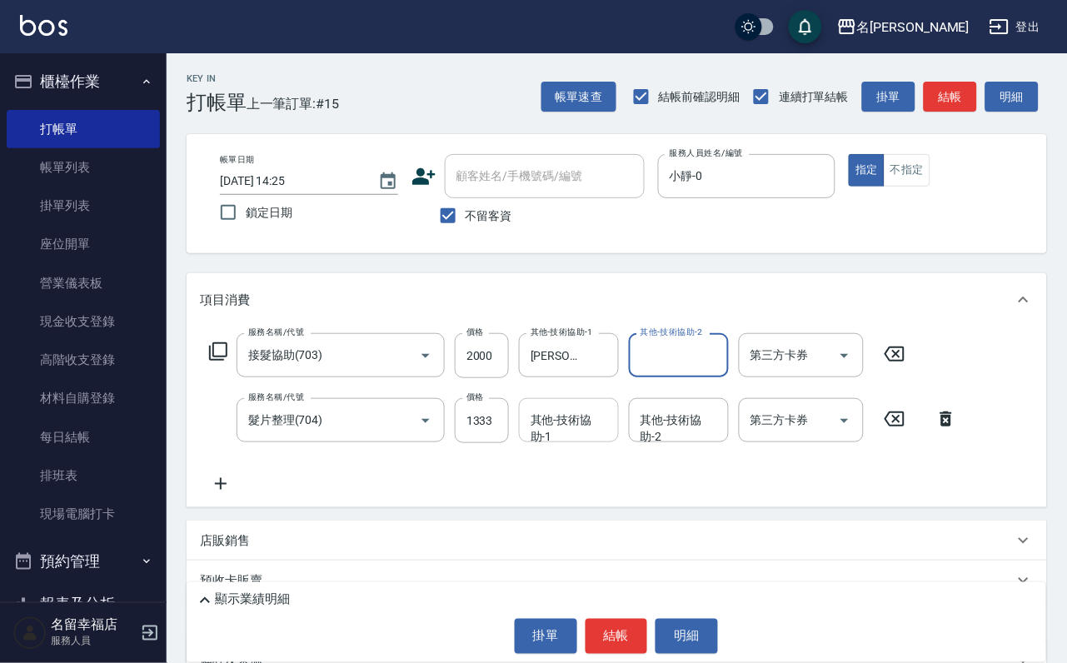
click at [558, 435] on input "其他-技術協助-1" at bounding box center [568, 419] width 85 height 29
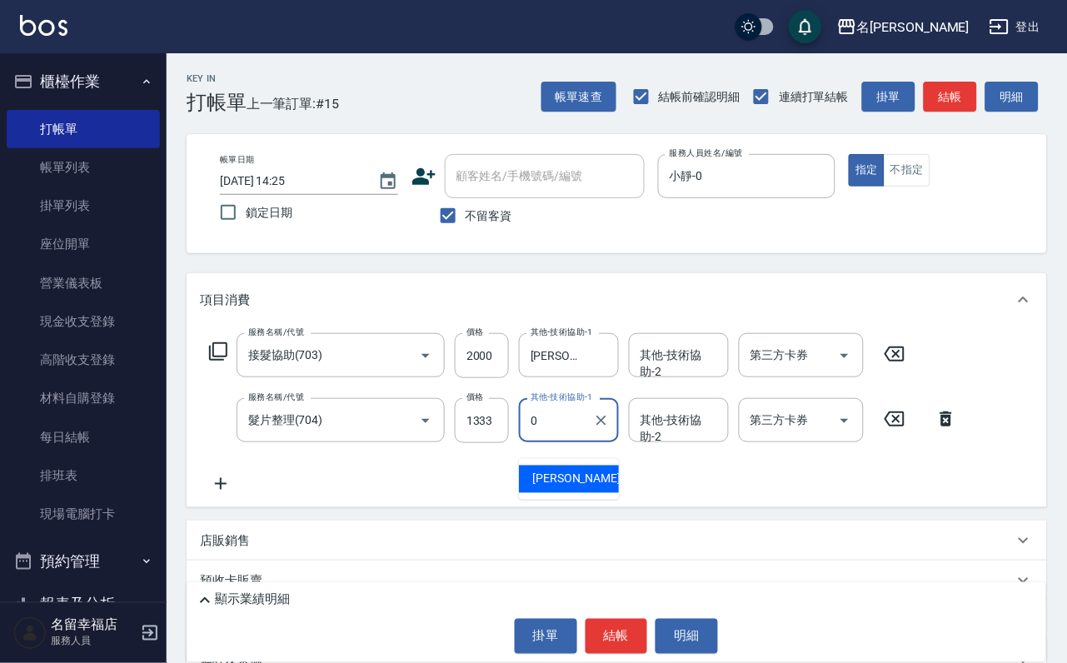
type input "小靜-0"
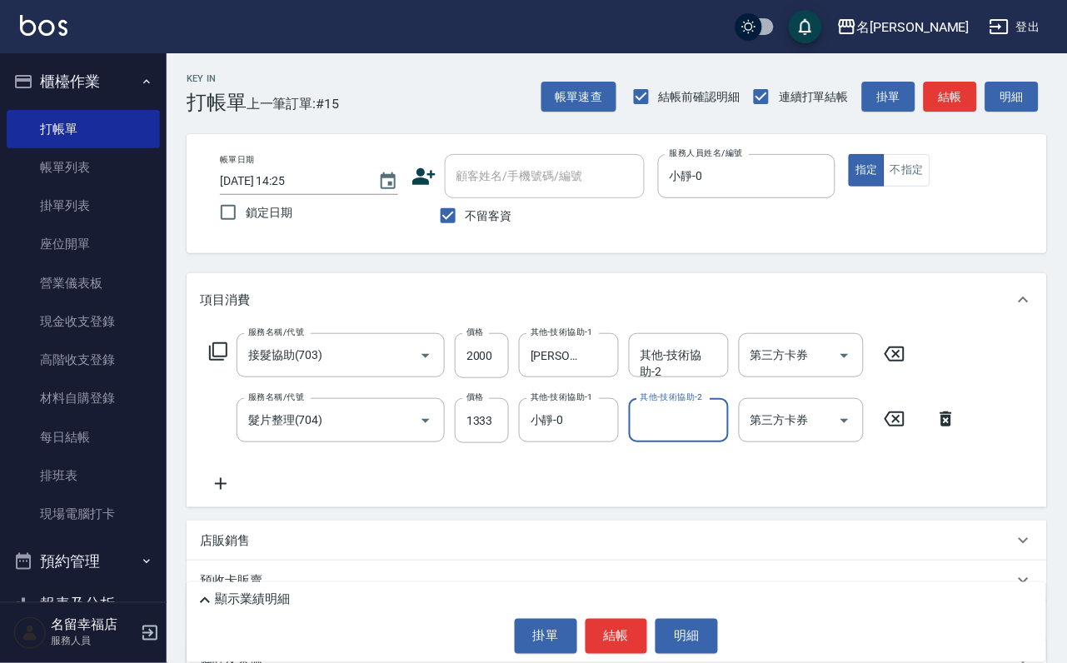
click at [228, 361] on icon at bounding box center [218, 351] width 20 height 20
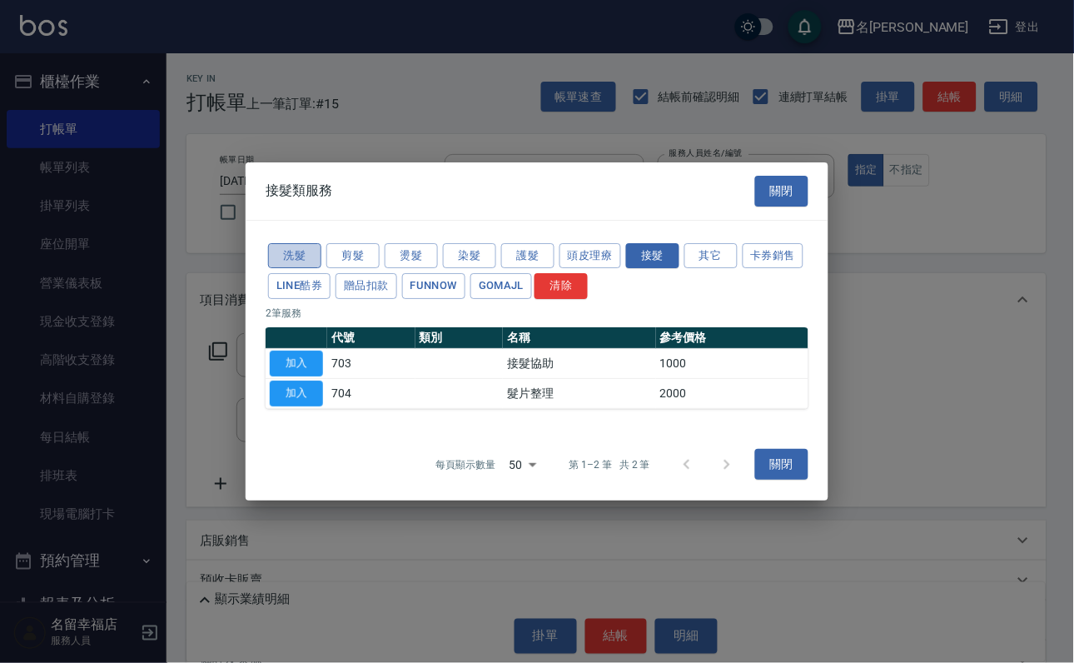
click at [288, 243] on button "洗髮" at bounding box center [294, 256] width 53 height 26
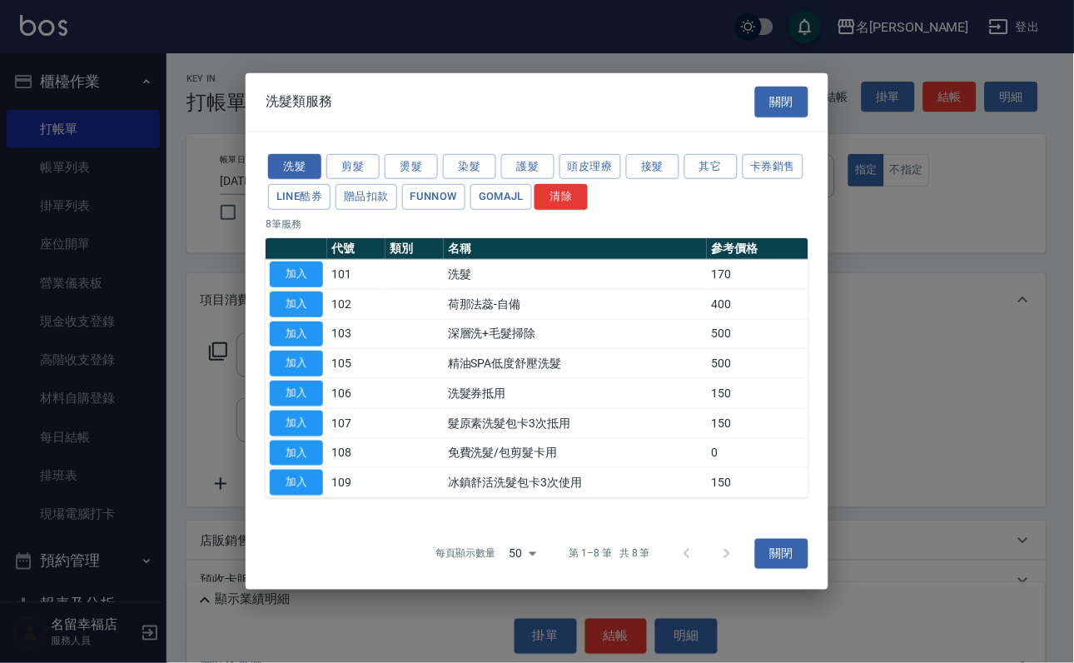
click at [305, 261] on button "加入" at bounding box center [296, 274] width 53 height 26
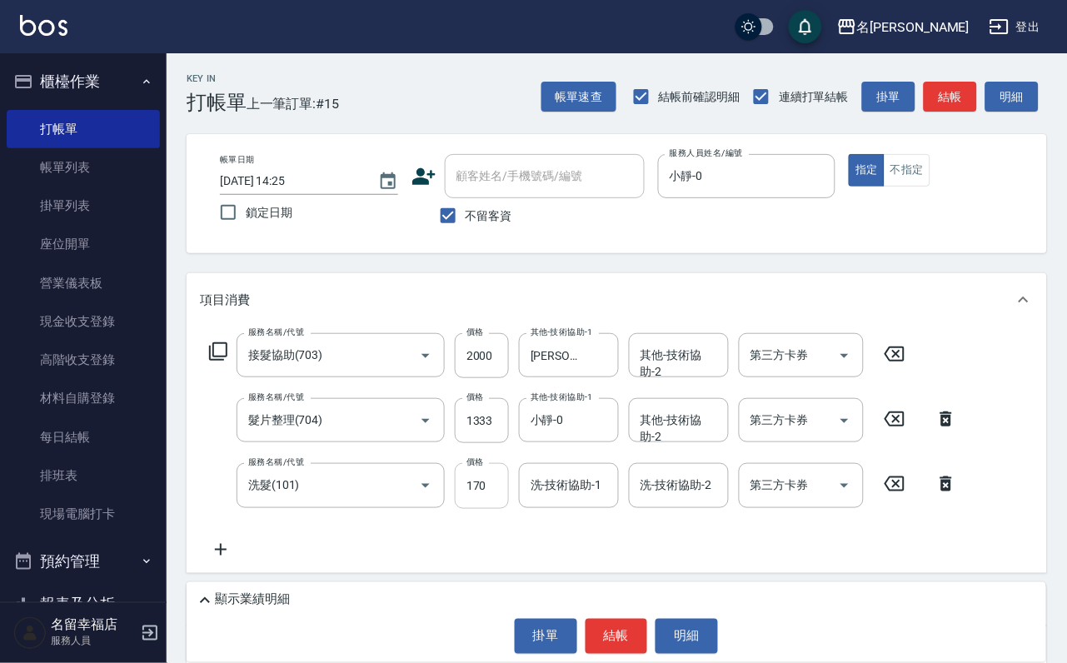
click at [492, 505] on input "170" at bounding box center [482, 485] width 54 height 45
type input "500"
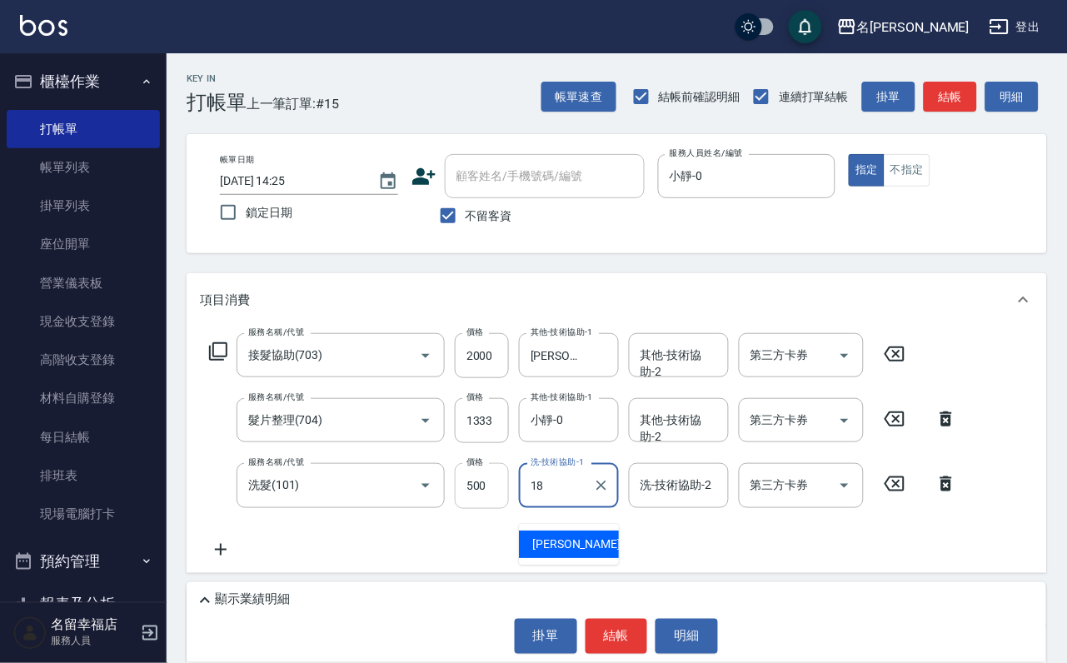
type input "[PERSON_NAME]-18"
click at [201, 370] on div "服務名稱/代號 接髮協助(703) 服務名稱/代號 價格 2000 價格 其他-技術協助-1 [PERSON_NAME]-18 其他-技術協助-1 其他-技術…" at bounding box center [557, 355] width 715 height 45
click at [218, 361] on icon at bounding box center [218, 351] width 20 height 20
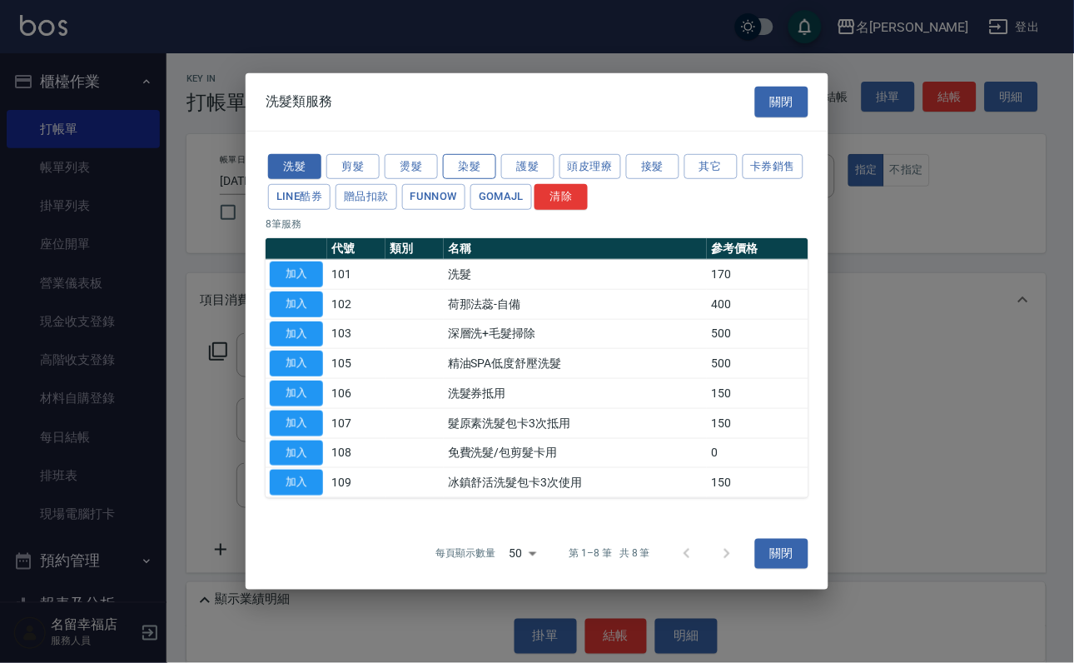
click at [455, 153] on button "染髮" at bounding box center [469, 166] width 53 height 26
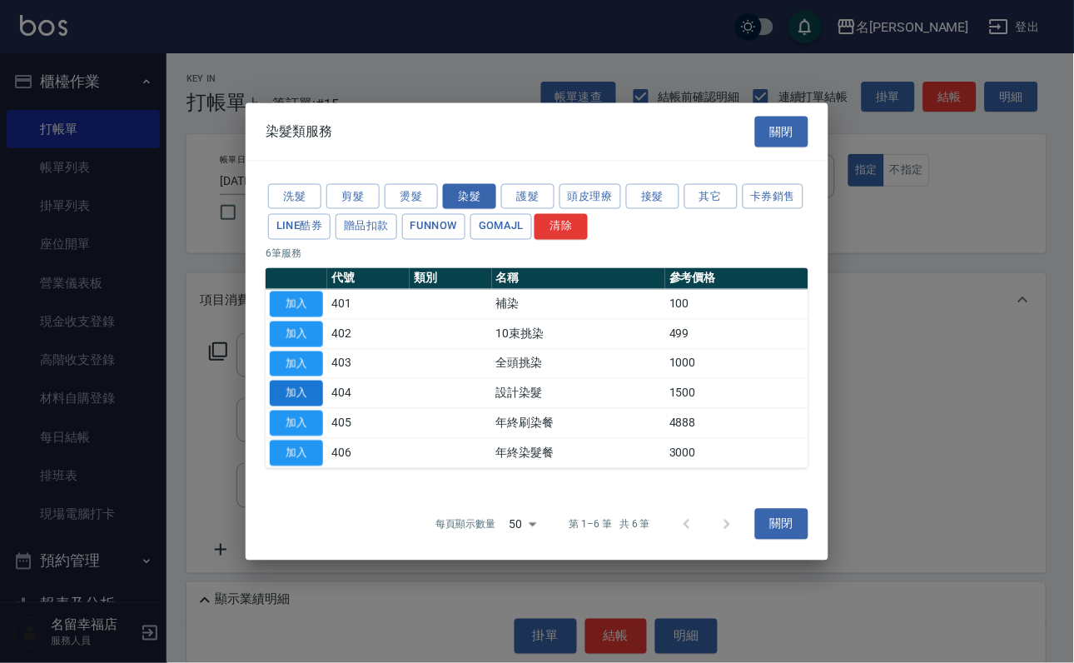
click at [304, 403] on button "加入" at bounding box center [296, 393] width 53 height 26
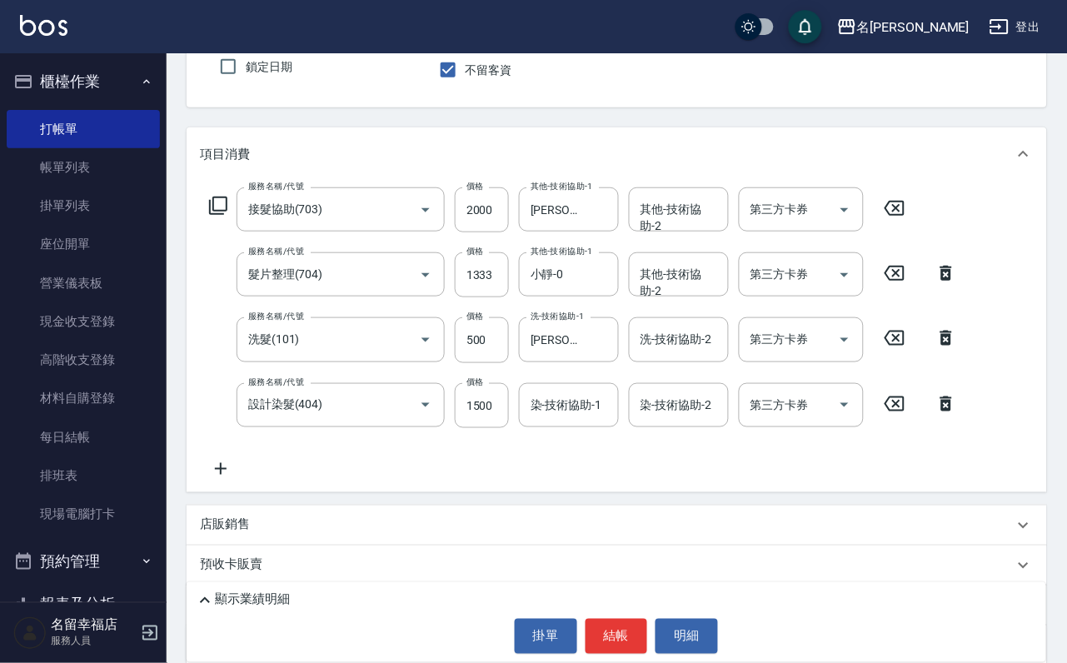
scroll to position [250, 0]
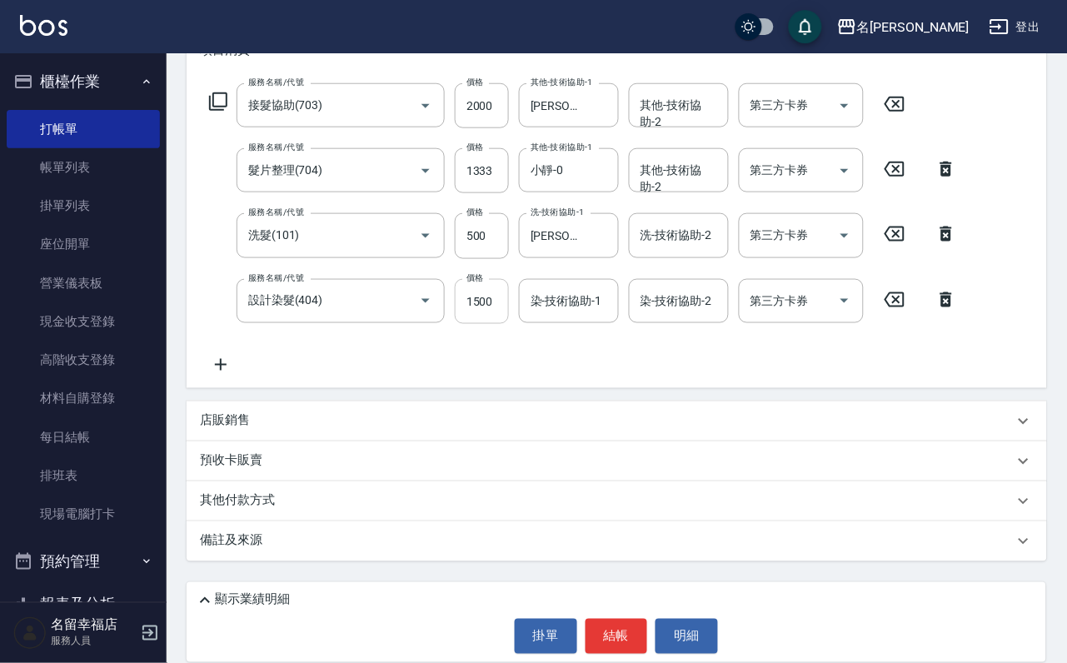
click at [490, 321] on input "1500" at bounding box center [482, 301] width 54 height 45
type input "1998"
type input "小靜-0"
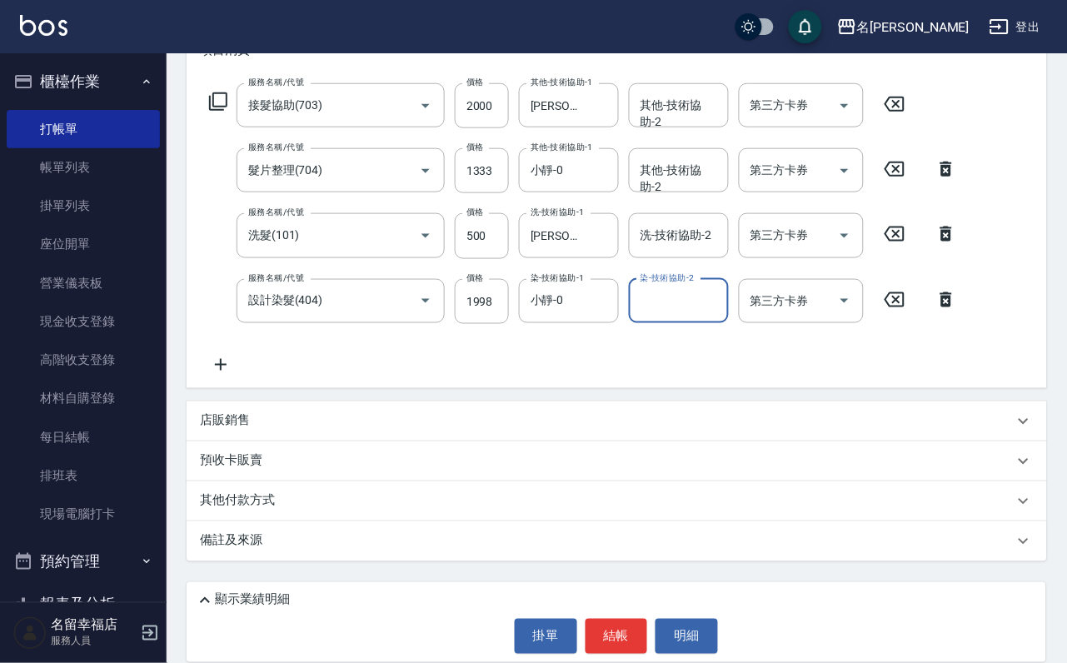
click at [221, 112] on icon at bounding box center [218, 102] width 20 height 20
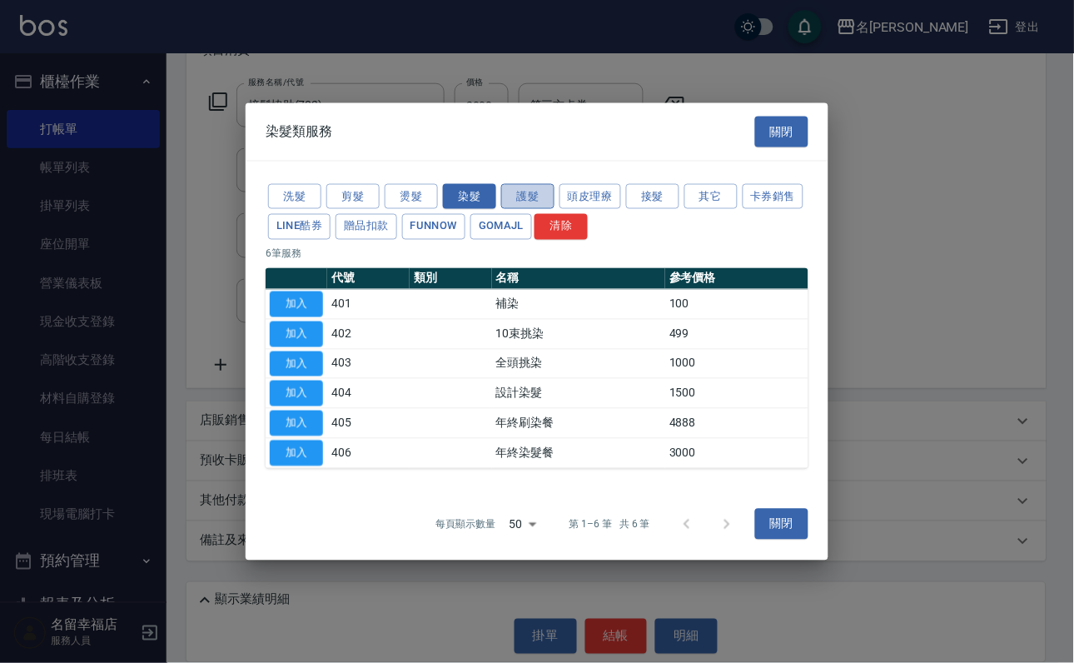
click at [522, 183] on button "護髮" at bounding box center [527, 196] width 53 height 26
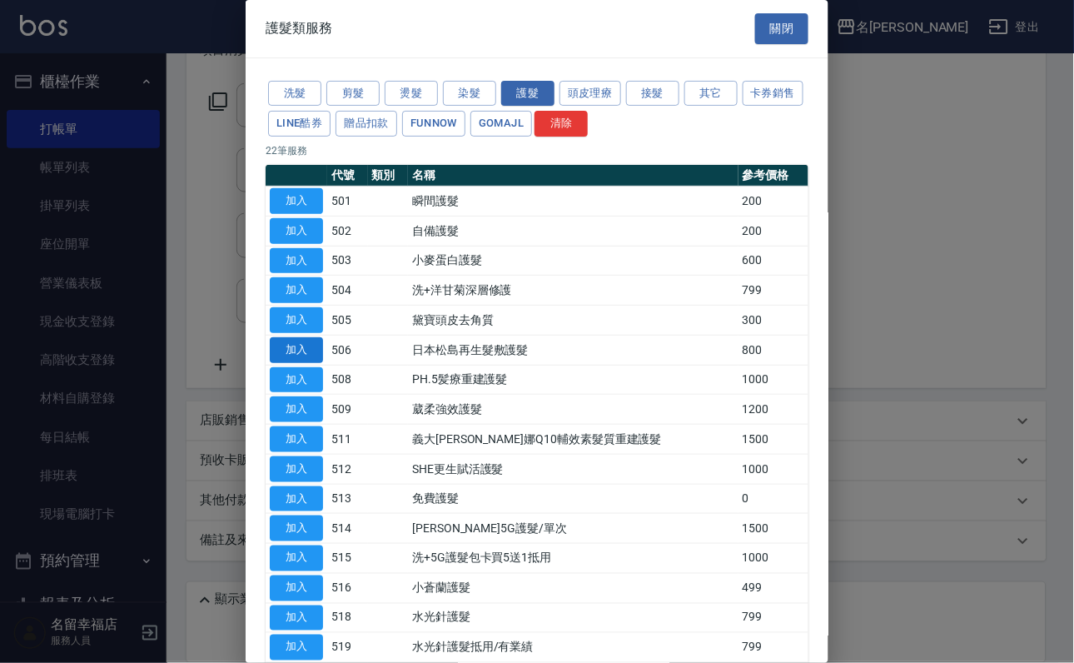
click at [303, 363] on button "加入" at bounding box center [296, 350] width 53 height 26
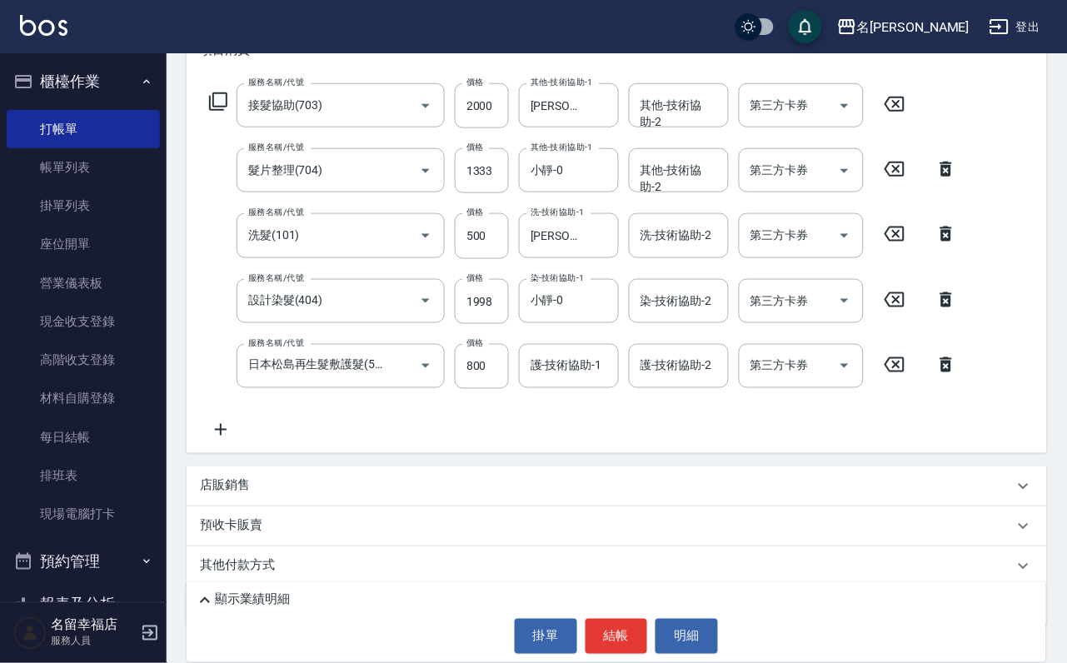
click at [942, 375] on icon at bounding box center [946, 365] width 42 height 20
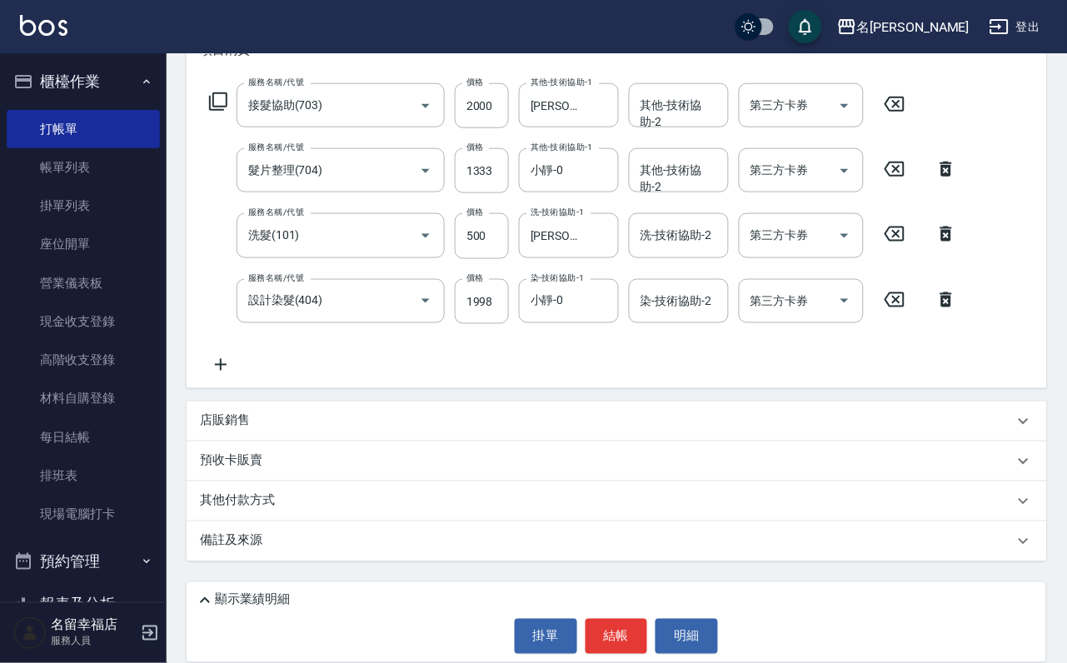
click at [227, 111] on icon at bounding box center [218, 101] width 18 height 18
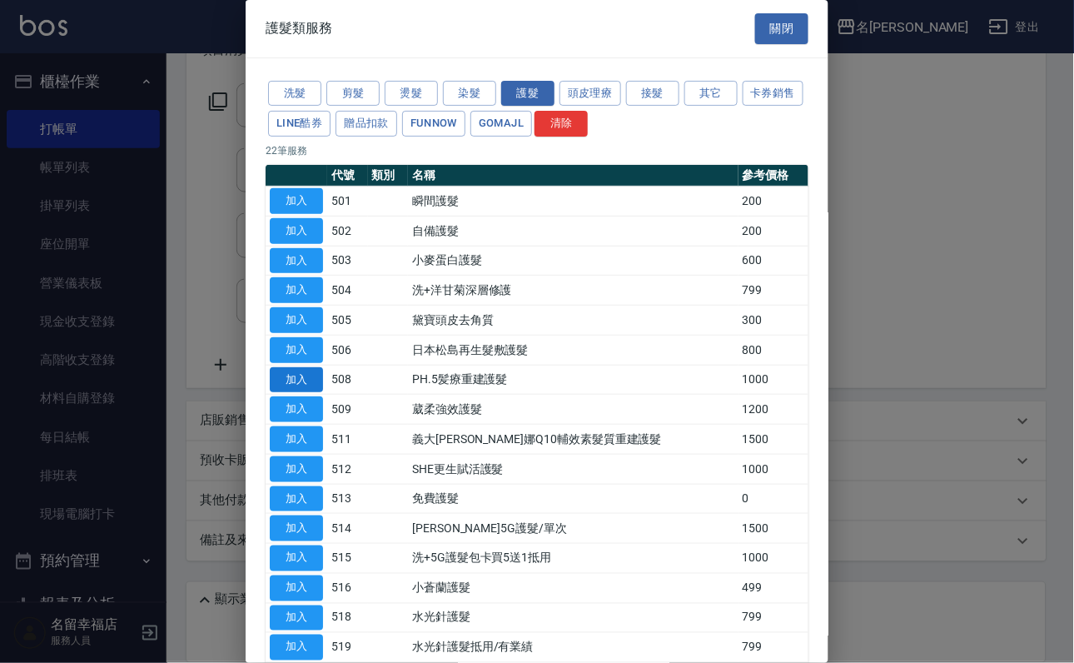
click at [314, 393] on button "加入" at bounding box center [296, 380] width 53 height 26
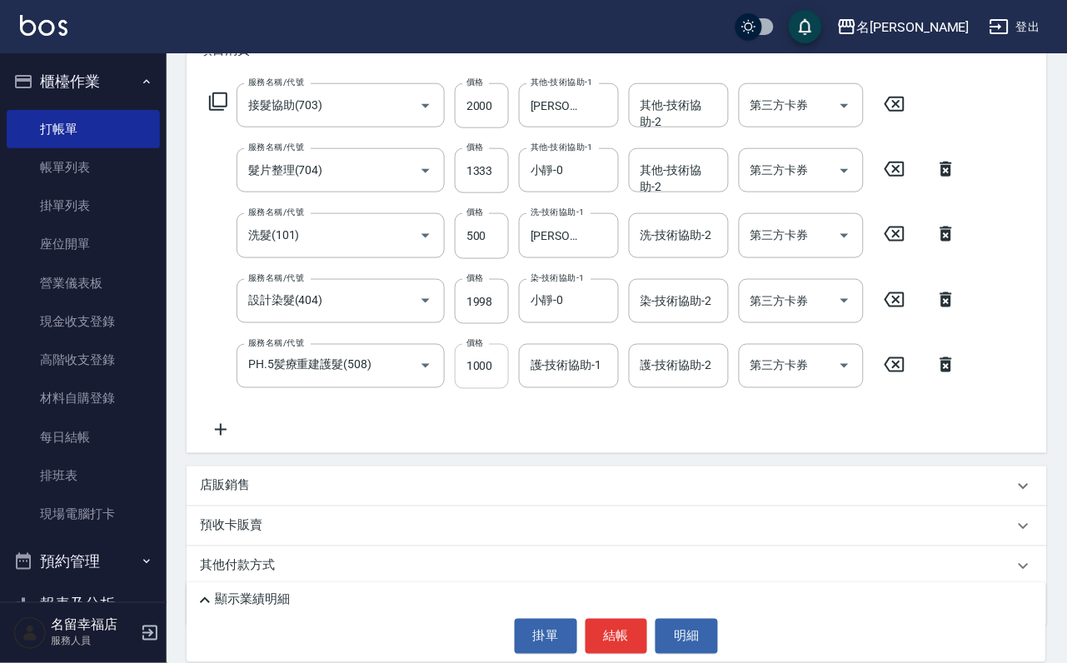
click at [500, 387] on input "1000" at bounding box center [482, 366] width 54 height 45
type input "900"
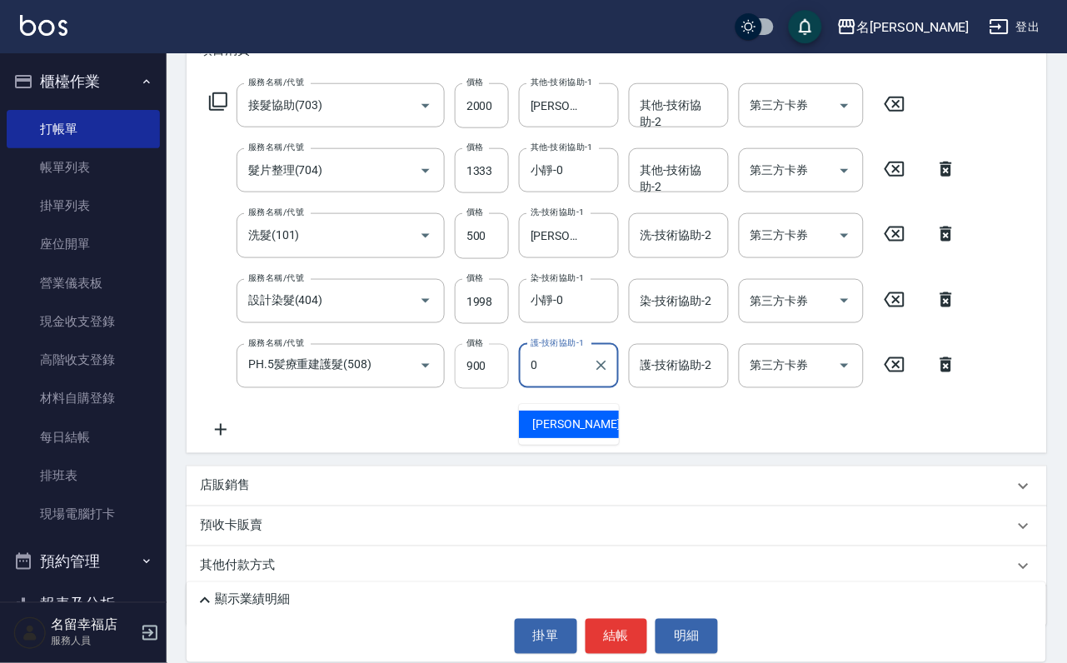
type input "小靜-0"
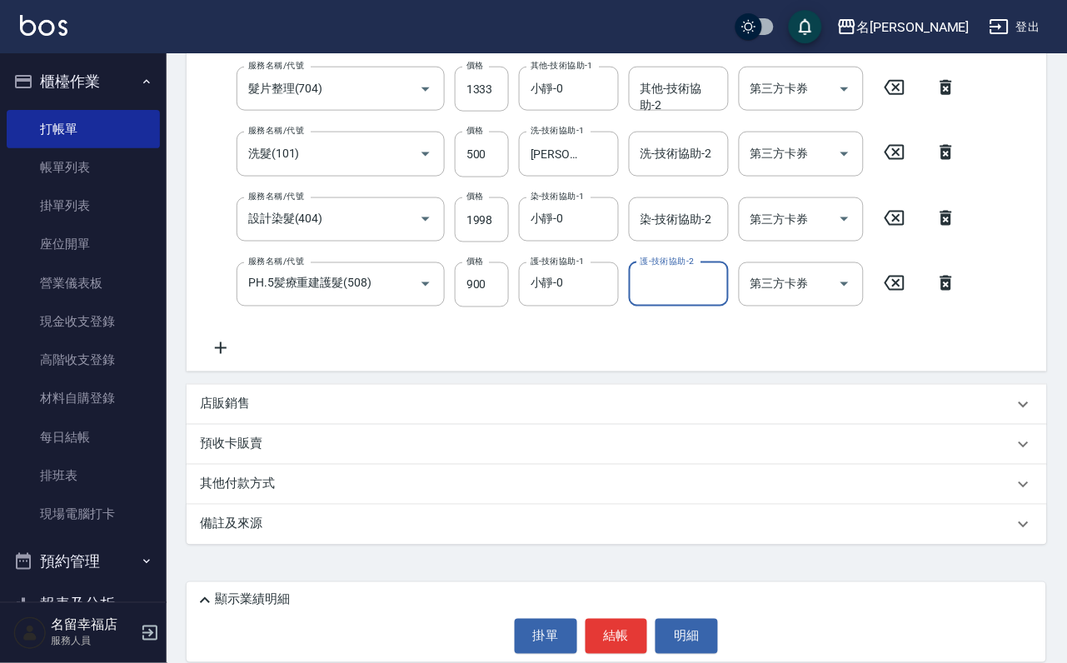
scroll to position [360, 0]
click at [215, 590] on icon at bounding box center [205, 600] width 20 height 20
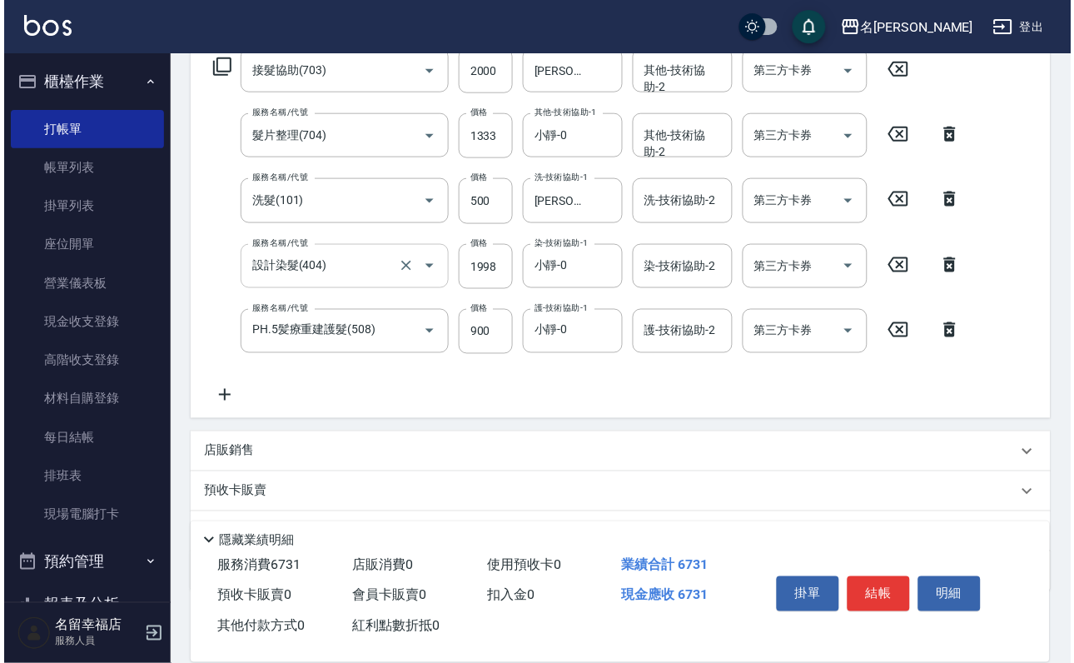
scroll to position [234, 0]
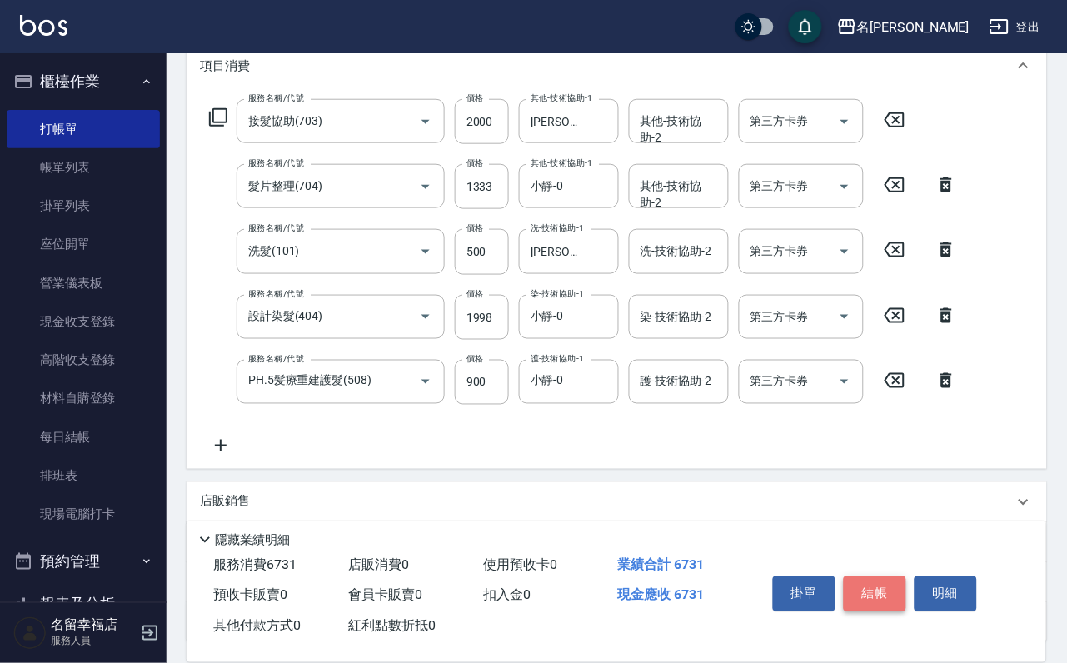
click at [903, 576] on button "結帳" at bounding box center [874, 593] width 62 height 35
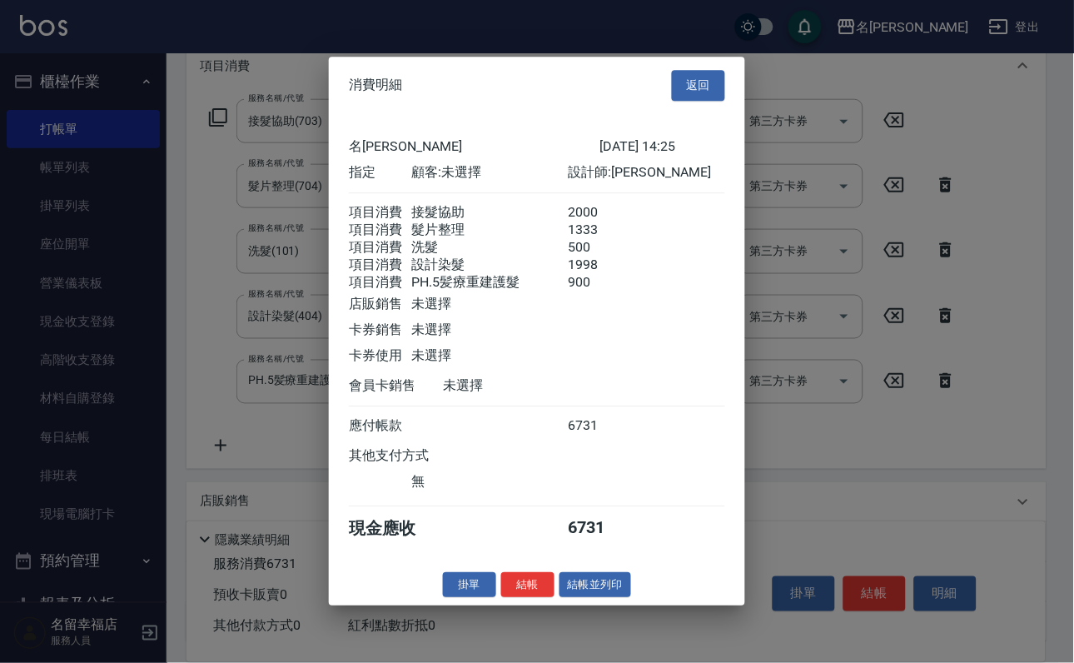
scroll to position [454, 0]
click at [501, 598] on button "結帳" at bounding box center [527, 585] width 53 height 26
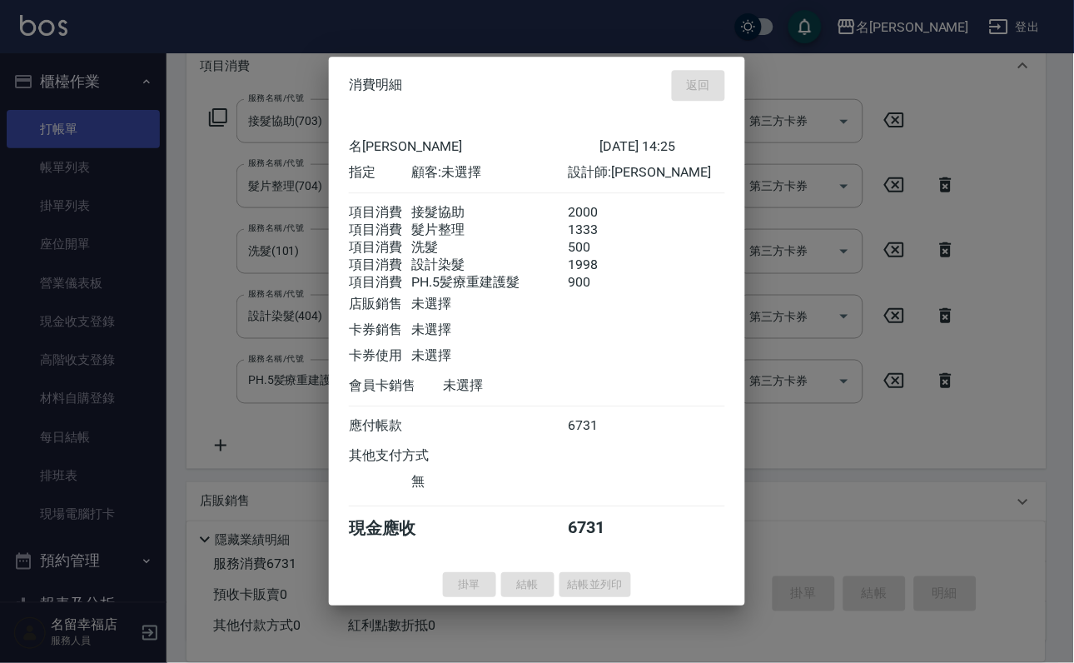
type input "[DATE] 14:34"
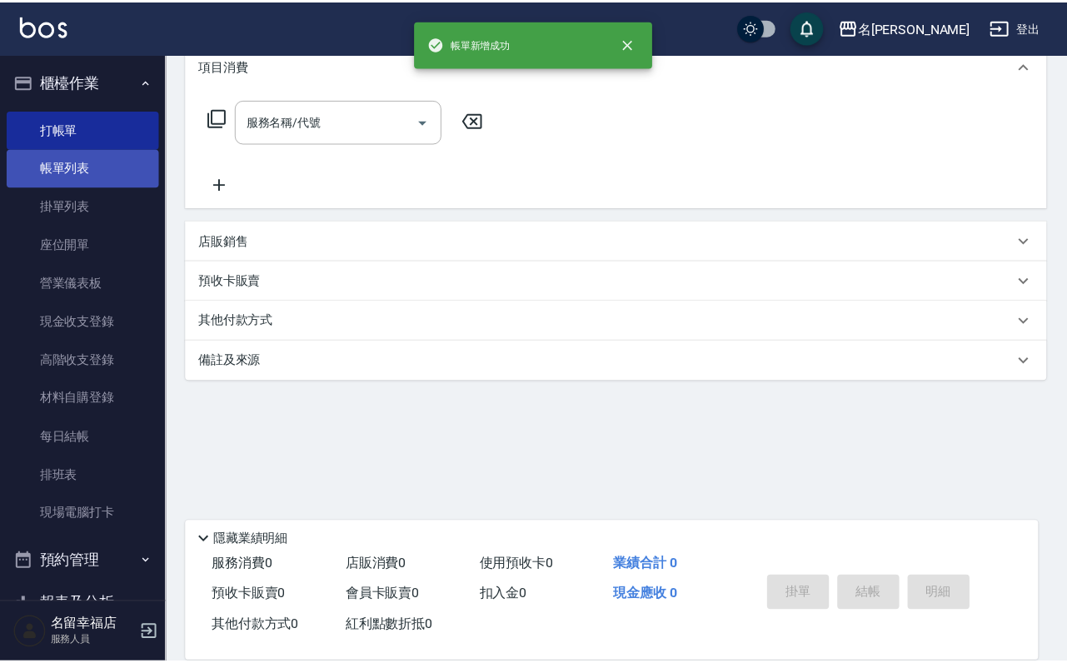
scroll to position [0, 0]
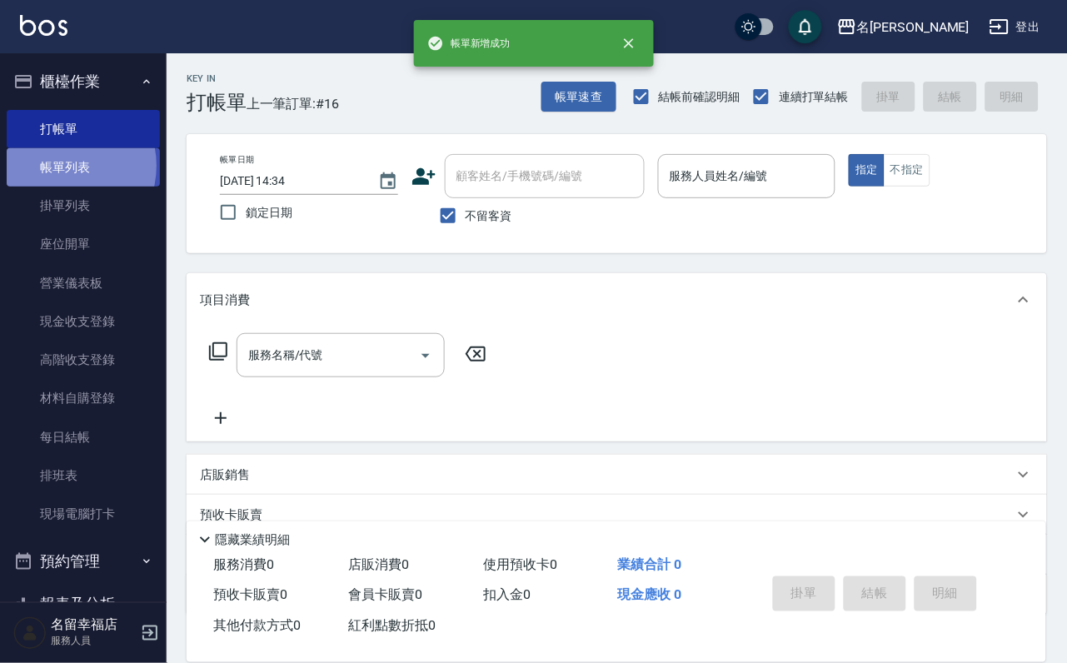
click at [60, 175] on link "帳單列表" at bounding box center [83, 167] width 153 height 38
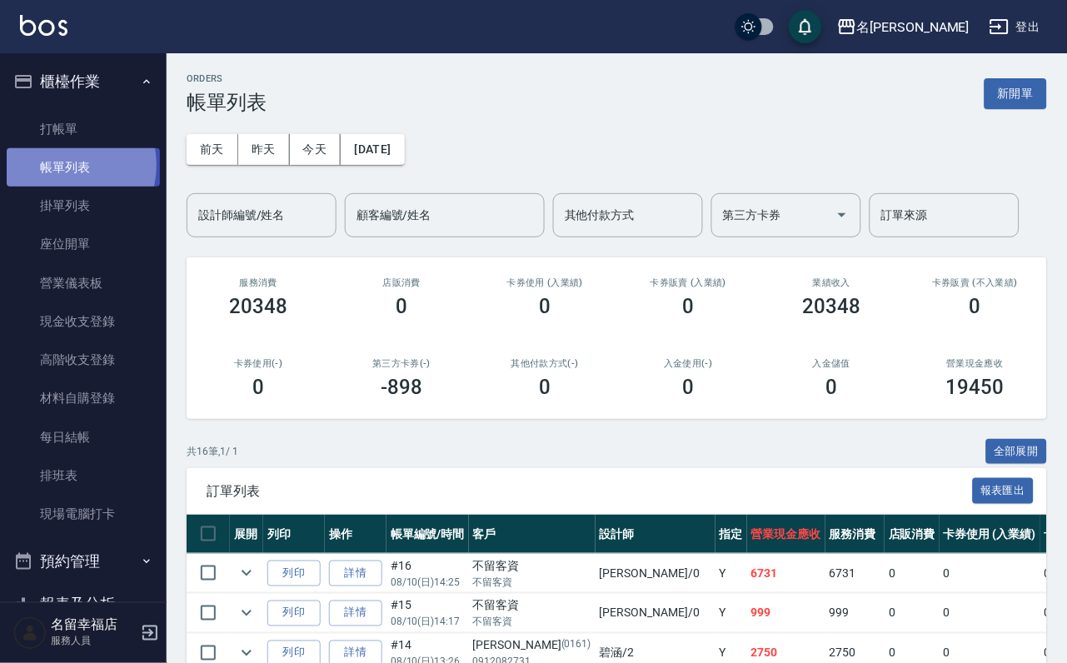
click at [60, 174] on link "帳單列表" at bounding box center [83, 167] width 153 height 38
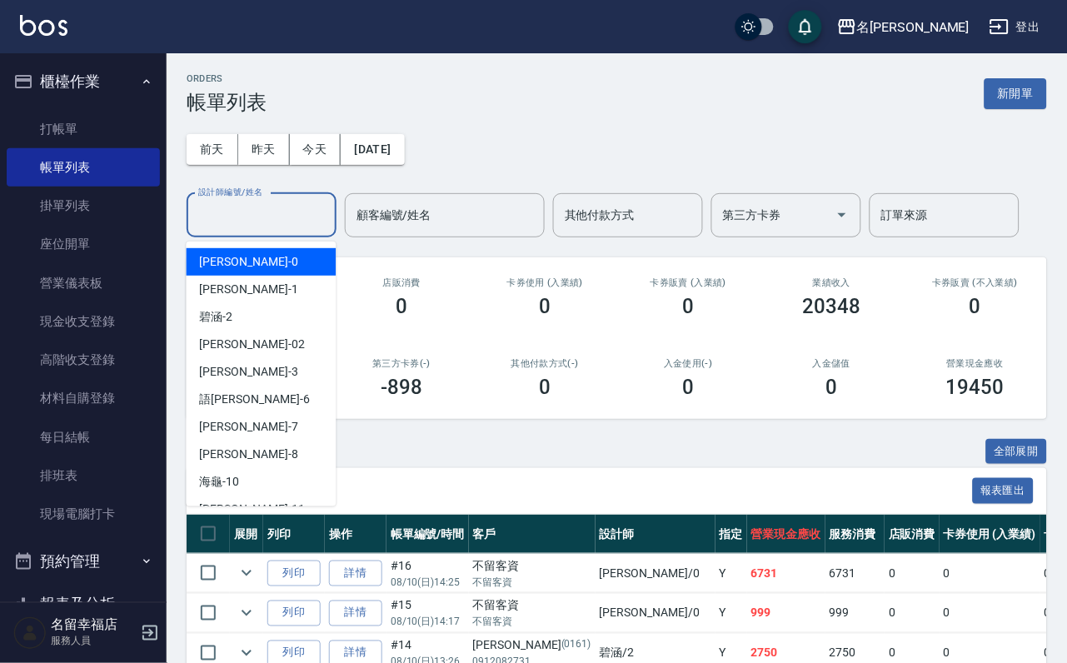
click at [235, 218] on input "設計師編號/姓名" at bounding box center [261, 215] width 135 height 29
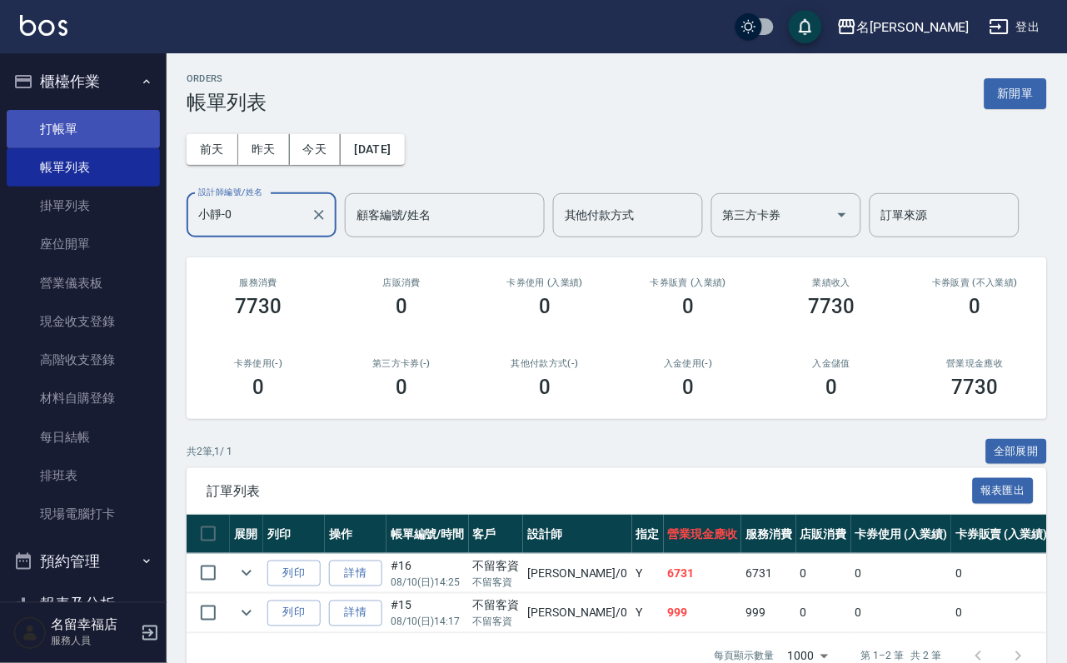
type input "小靜-0"
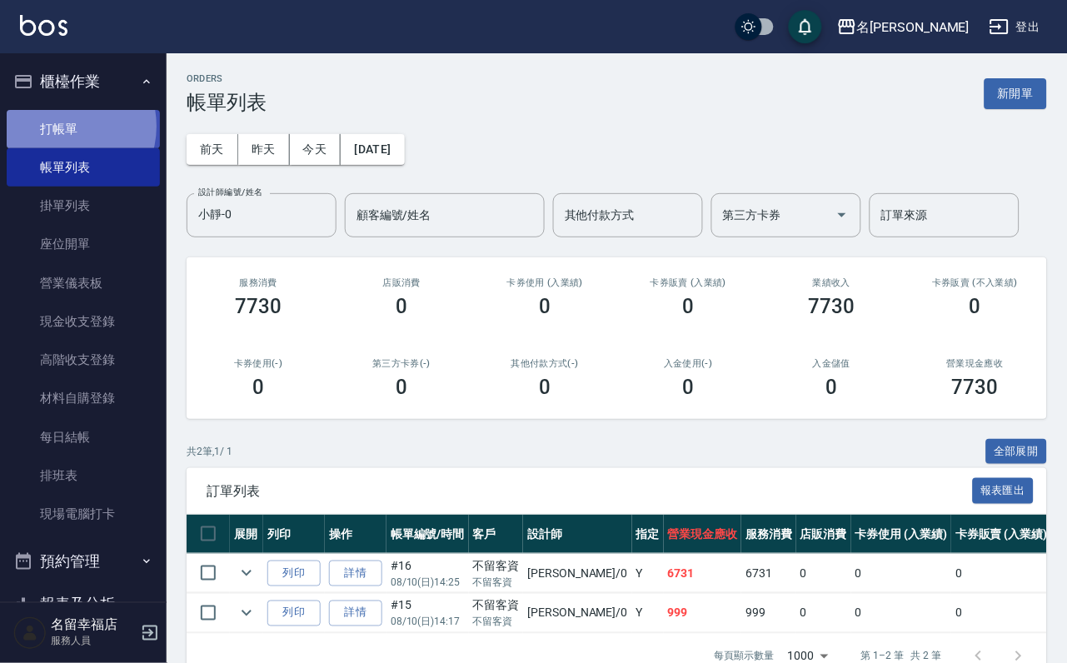
click at [63, 132] on link "打帳單" at bounding box center [83, 129] width 153 height 38
